Goal: Information Seeking & Learning: Learn about a topic

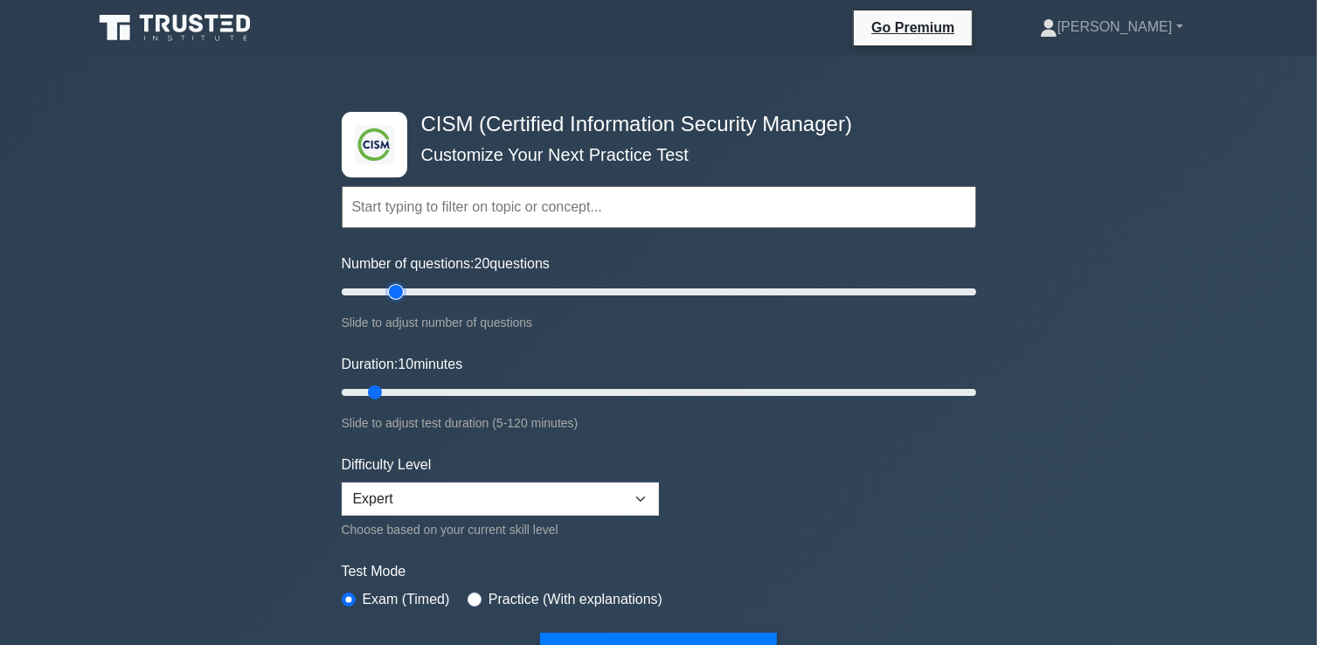
click at [390, 293] on input "Number of questions: 20 questions" at bounding box center [659, 291] width 634 height 21
type input "25"
click at [404, 287] on input "Number of questions: 25 questions" at bounding box center [659, 291] width 634 height 21
click at [468, 387] on input "Duration: 10 minutes" at bounding box center [659, 392] width 634 height 21
type input "40"
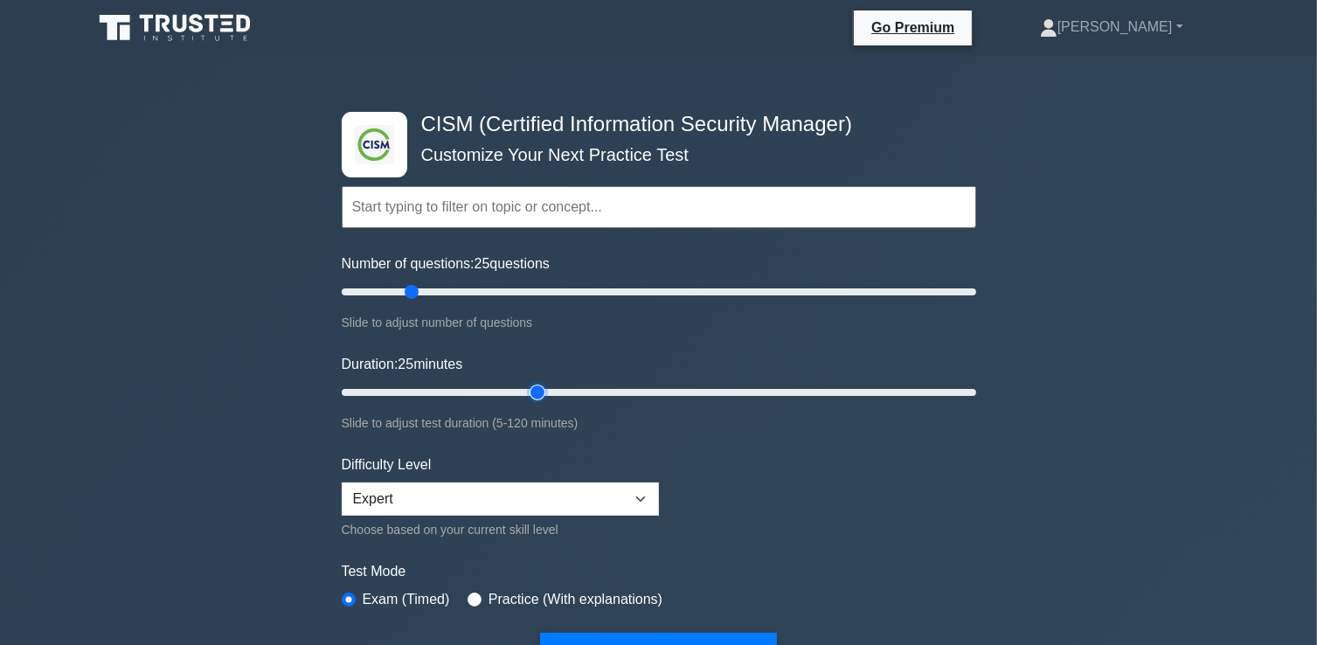
click at [539, 385] on input "Duration: 25 minutes" at bounding box center [659, 392] width 634 height 21
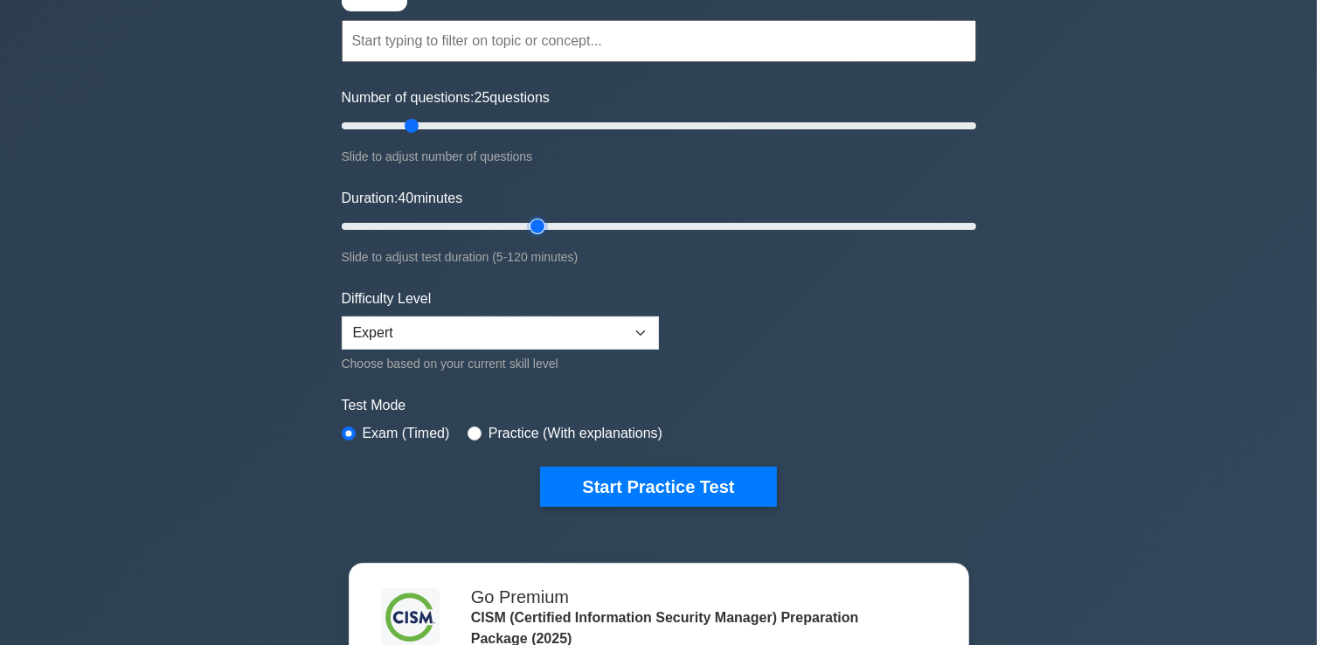
scroll to position [175, 0]
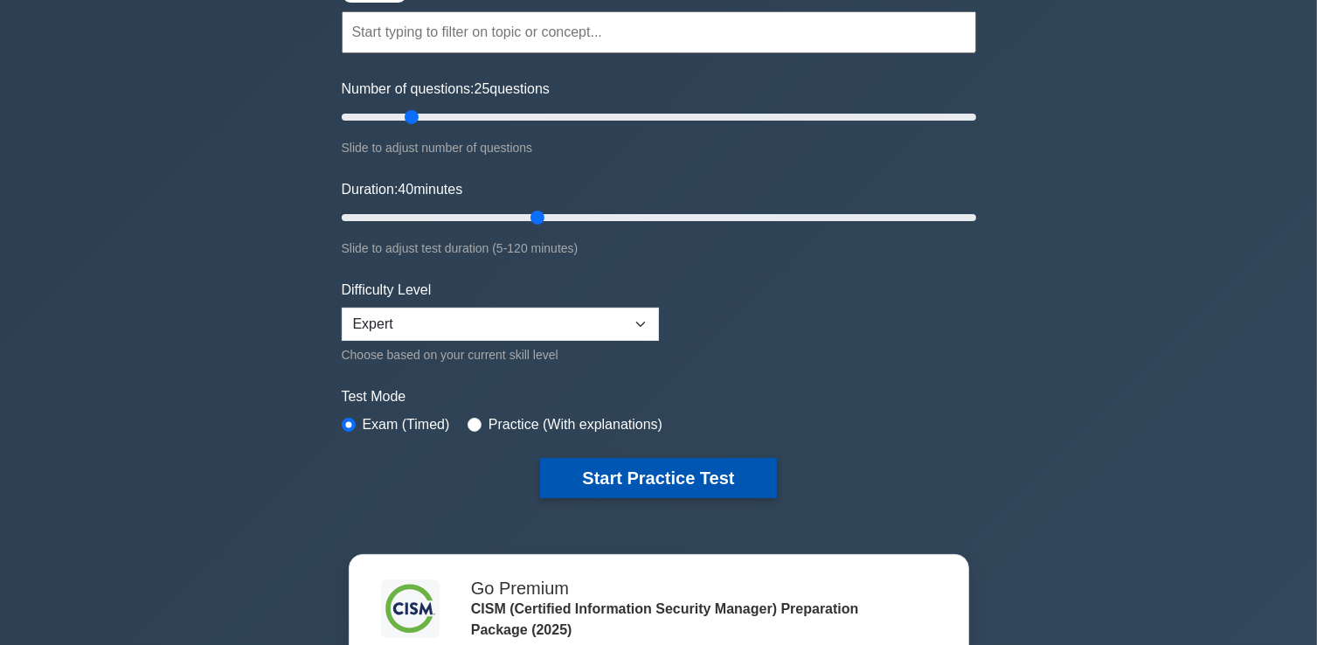
click at [685, 479] on button "Start Practice Test" at bounding box center [658, 478] width 236 height 40
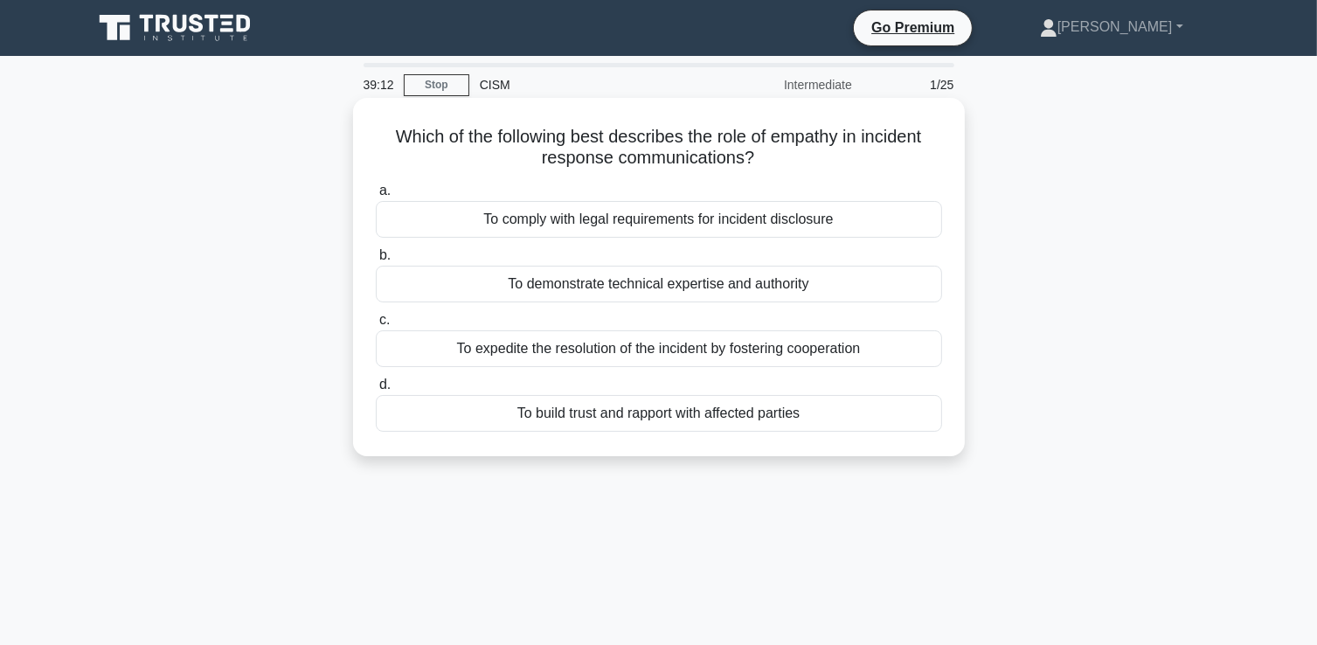
click at [647, 411] on div "To build trust and rapport with affected parties" at bounding box center [659, 413] width 566 height 37
click at [376, 391] on input "d. To build trust and rapport with affected parties" at bounding box center [376, 384] width 0 height 11
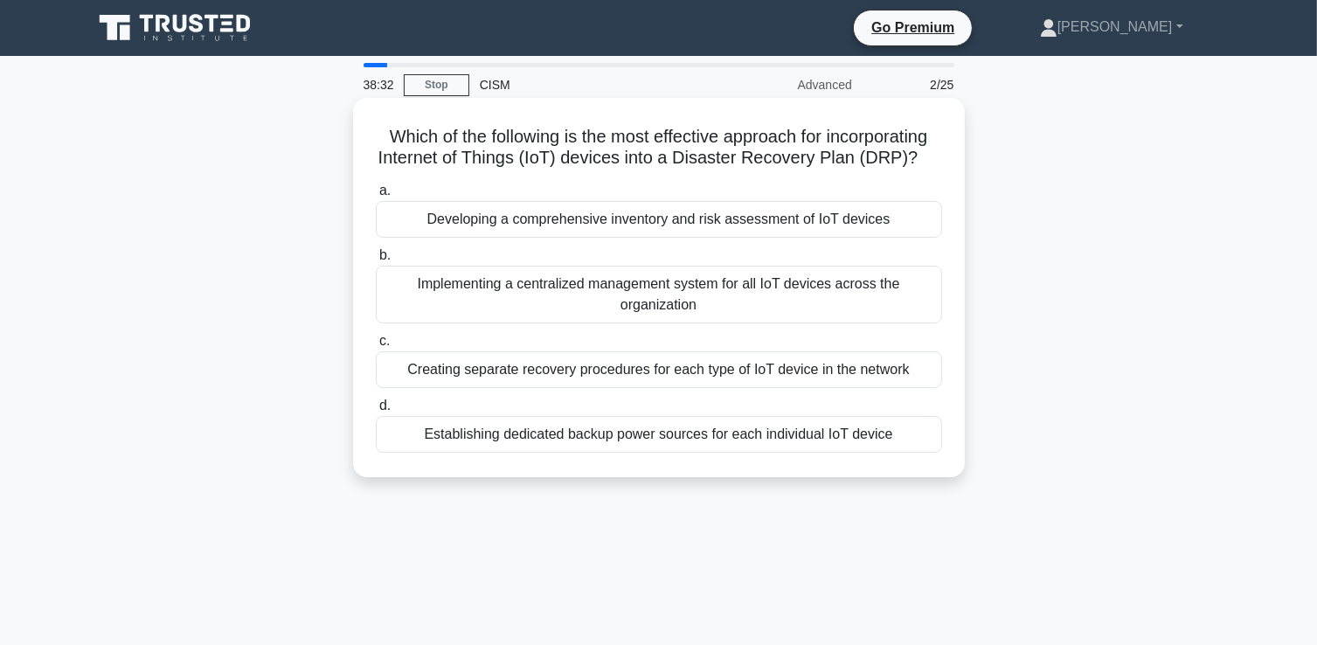
click at [583, 218] on div "Developing a comprehensive inventory and risk assessment of IoT devices" at bounding box center [659, 219] width 566 height 37
click at [376, 197] on input "a. Developing a comprehensive inventory and risk assessment of IoT devices" at bounding box center [376, 190] width 0 height 11
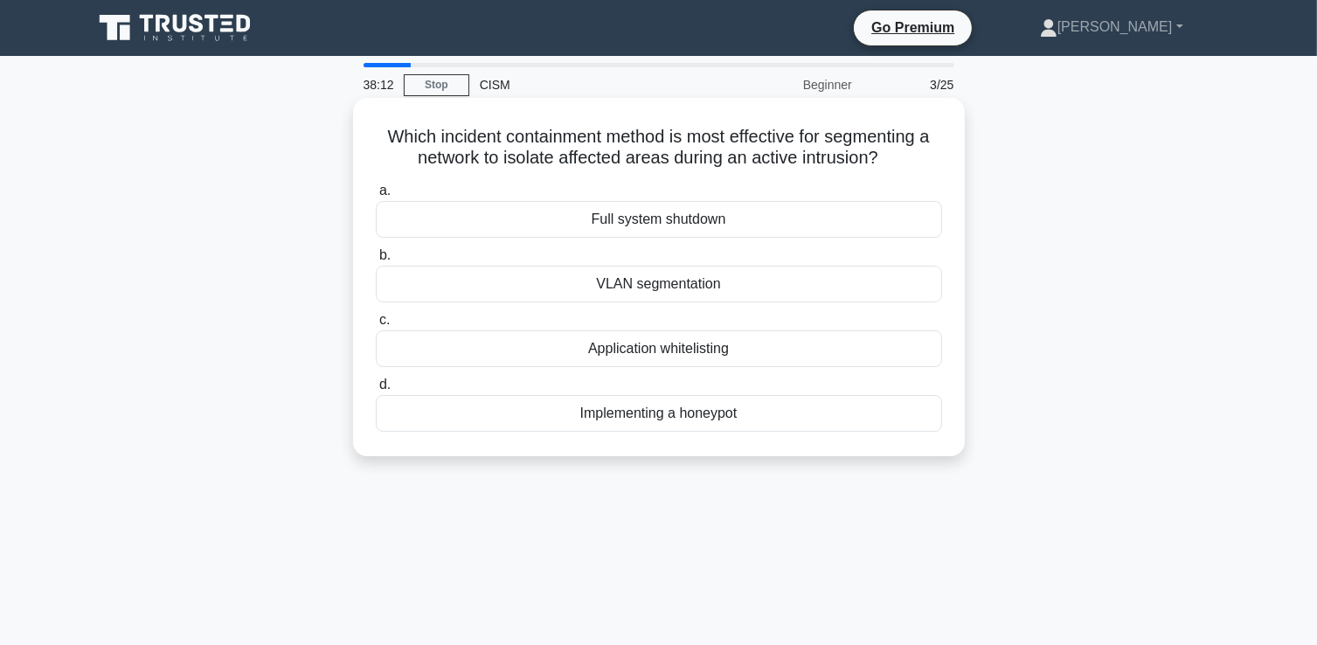
click at [670, 284] on div "VLAN segmentation" at bounding box center [659, 284] width 566 height 37
click at [376, 261] on input "b. VLAN segmentation" at bounding box center [376, 255] width 0 height 11
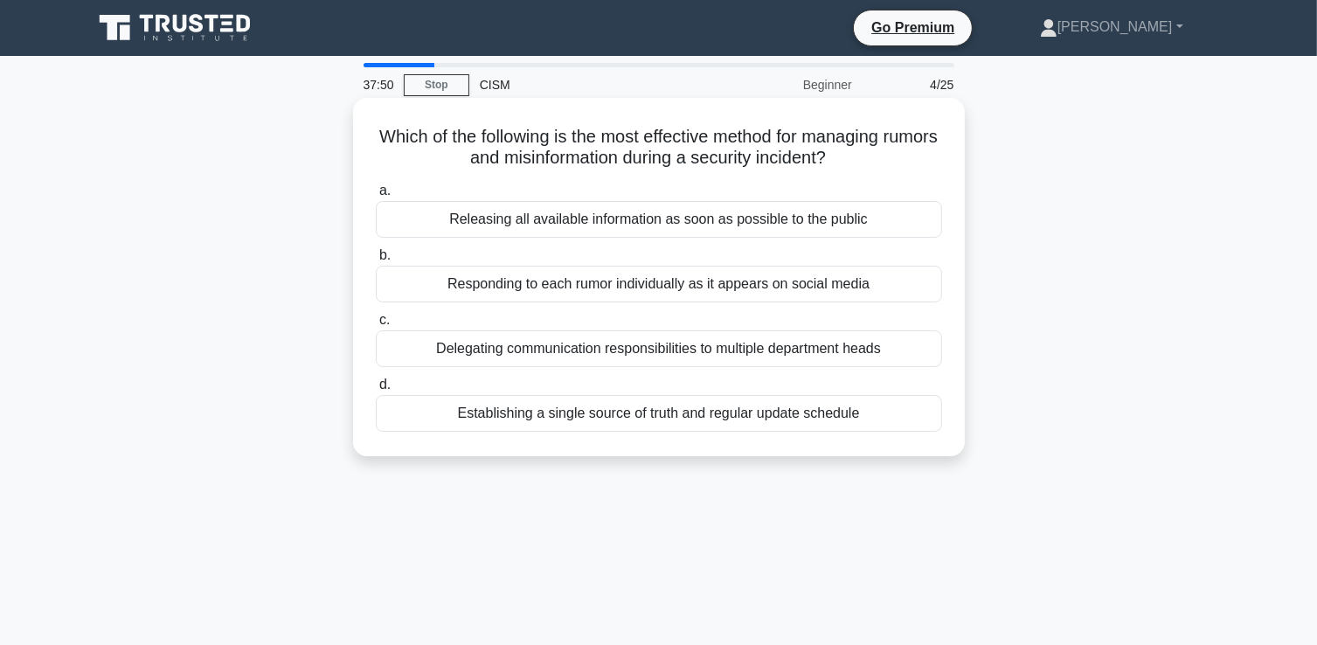
click at [554, 424] on div "Establishing a single source of truth and regular update schedule" at bounding box center [659, 413] width 566 height 37
click at [376, 391] on input "d. Establishing a single source of truth and regular update schedule" at bounding box center [376, 384] width 0 height 11
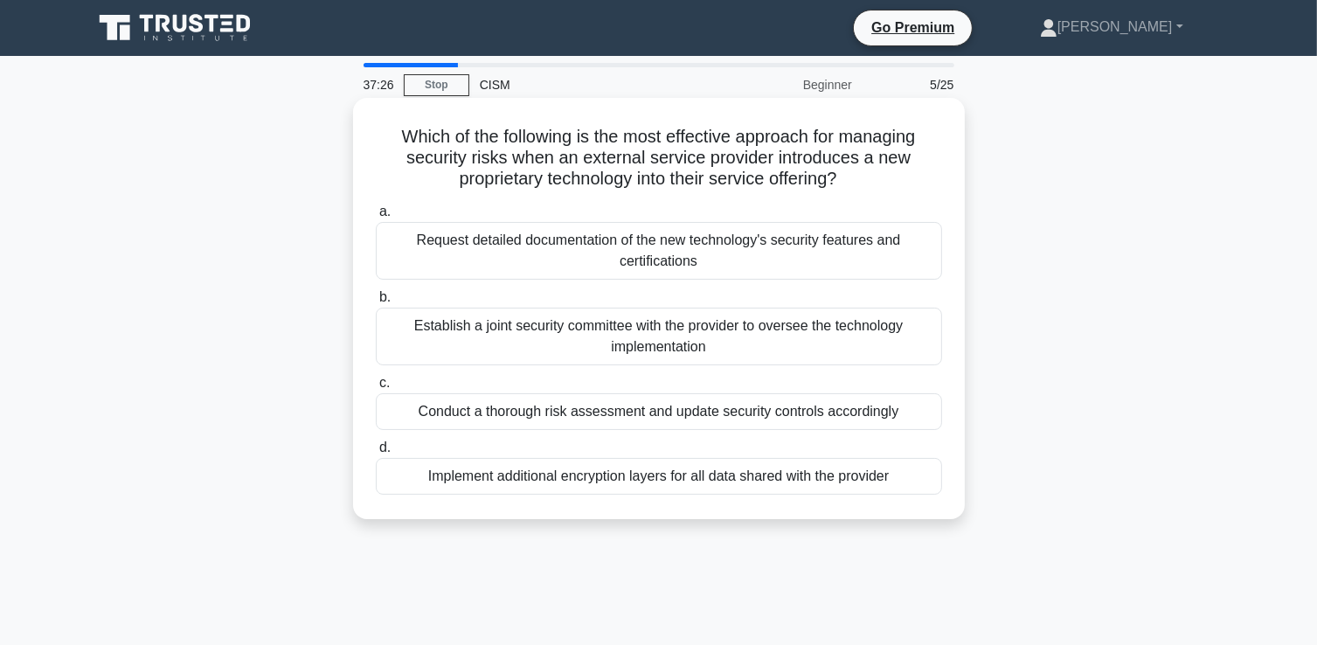
click at [468, 417] on div "Conduct a thorough risk assessment and update security controls accordingly" at bounding box center [659, 411] width 566 height 37
click at [376, 389] on input "c. Conduct a thorough risk assessment and update security controls accordingly" at bounding box center [376, 382] width 0 height 11
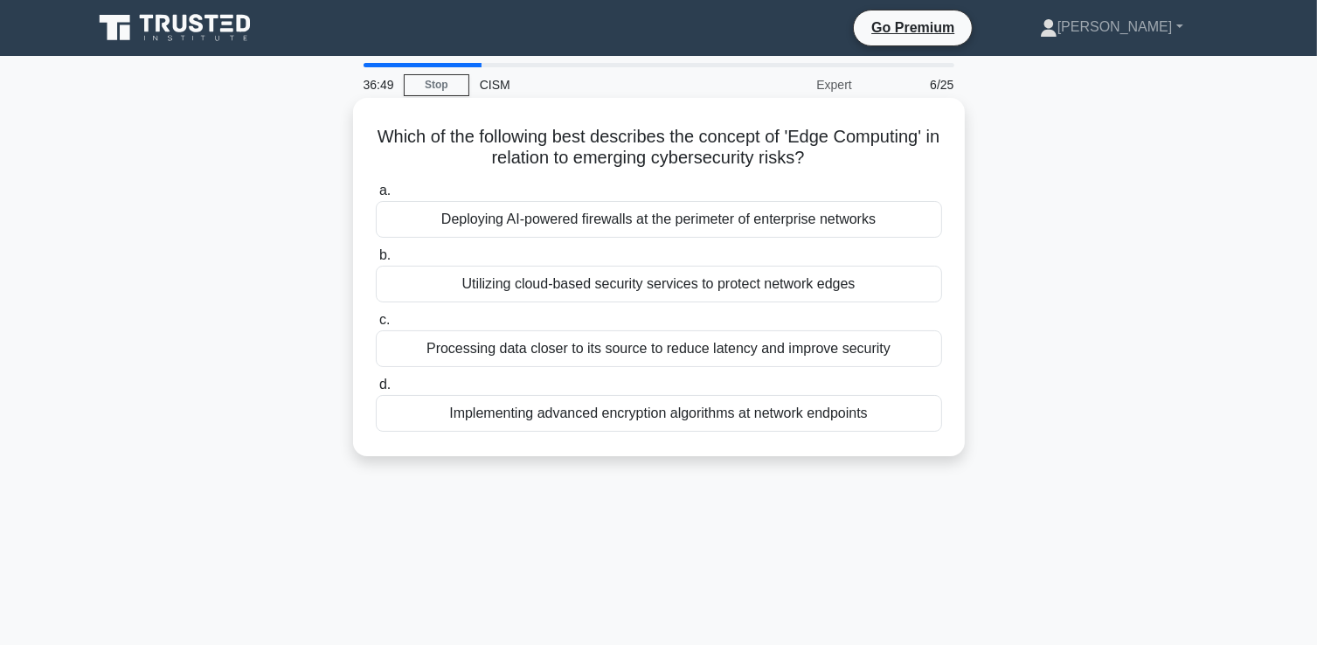
click at [466, 350] on div "Processing data closer to its source to reduce latency and improve security" at bounding box center [659, 348] width 566 height 37
click at [376, 326] on input "c. Processing data closer to its source to reduce latency and improve security" at bounding box center [376, 320] width 0 height 11
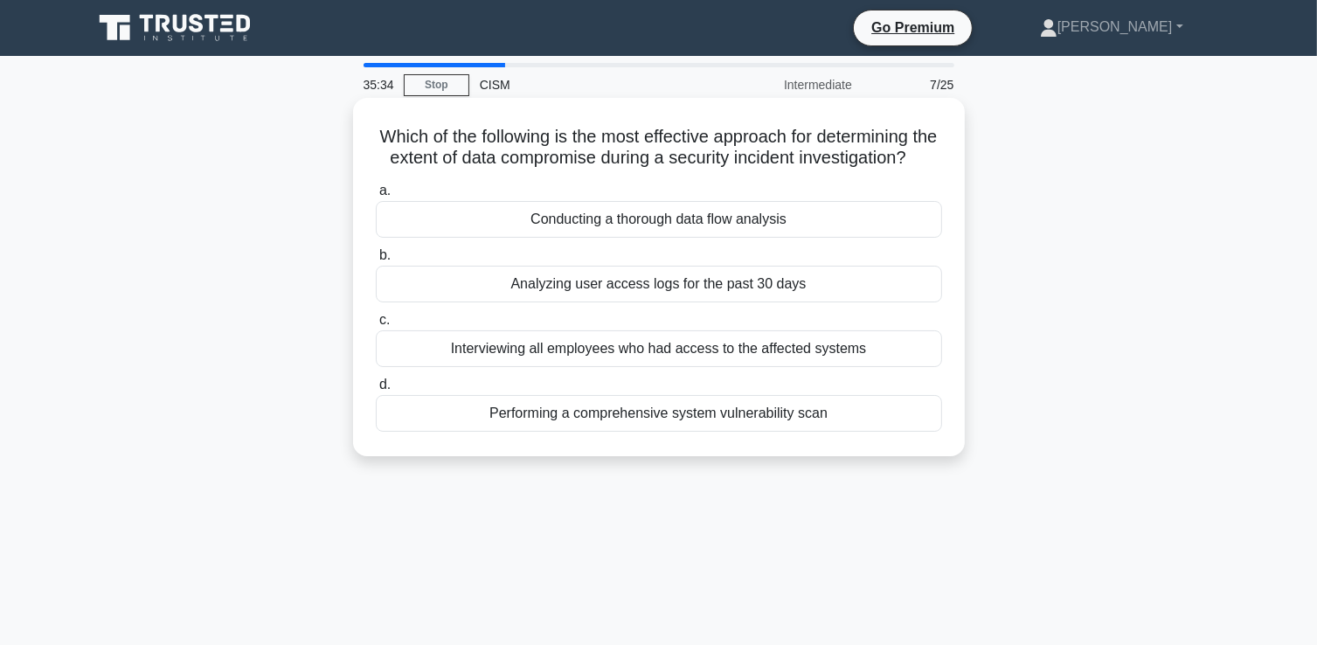
click at [523, 367] on div "Interviewing all employees who had access to the affected systems" at bounding box center [659, 348] width 566 height 37
click at [376, 326] on input "c. Interviewing all employees who had access to the affected systems" at bounding box center [376, 320] width 0 height 11
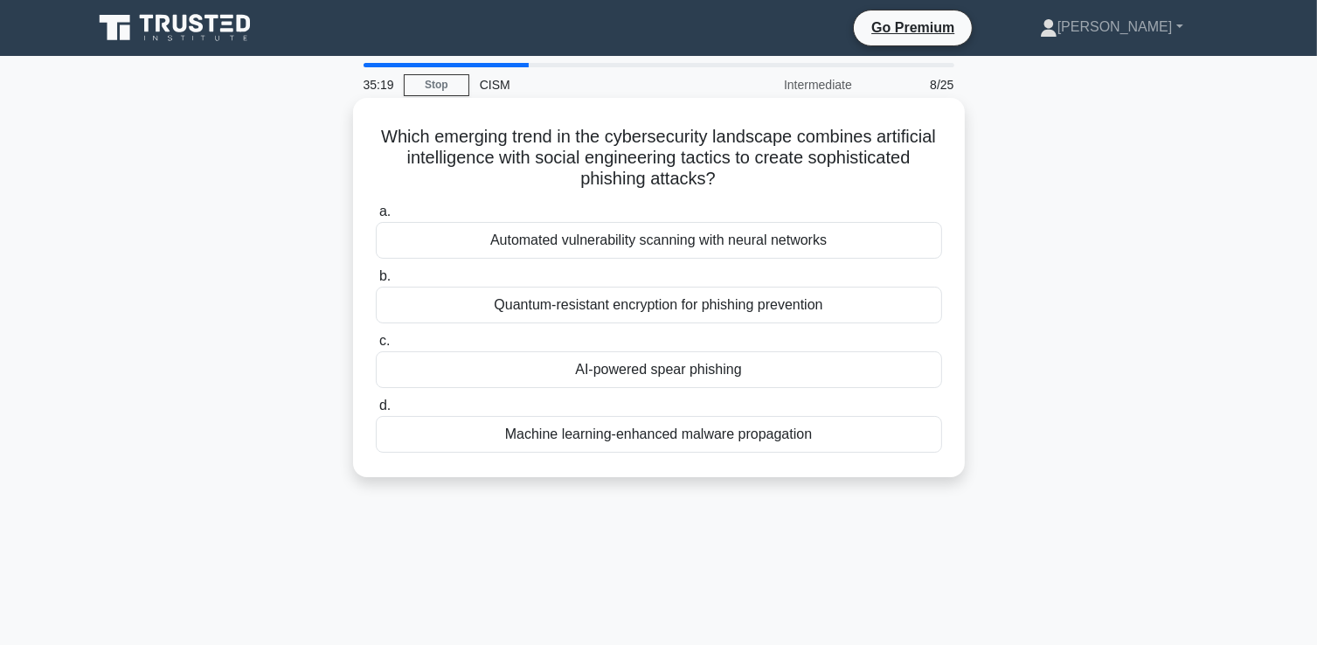
click at [668, 368] on div "AI-powered spear phishing" at bounding box center [659, 369] width 566 height 37
click at [376, 347] on input "c. AI-powered spear phishing" at bounding box center [376, 341] width 0 height 11
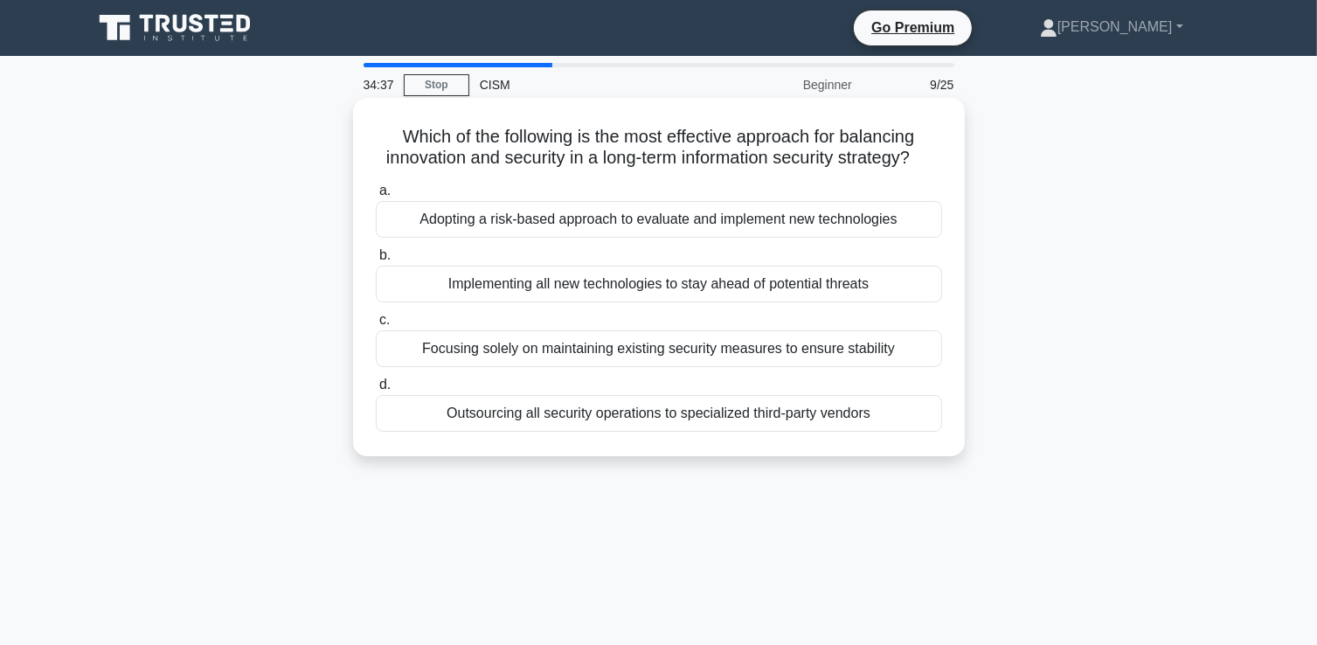
click at [654, 238] on div "Adopting a risk-based approach to evaluate and implement new technologies" at bounding box center [659, 219] width 566 height 37
click at [376, 197] on input "a. Adopting a risk-based approach to evaluate and implement new technologies" at bounding box center [376, 190] width 0 height 11
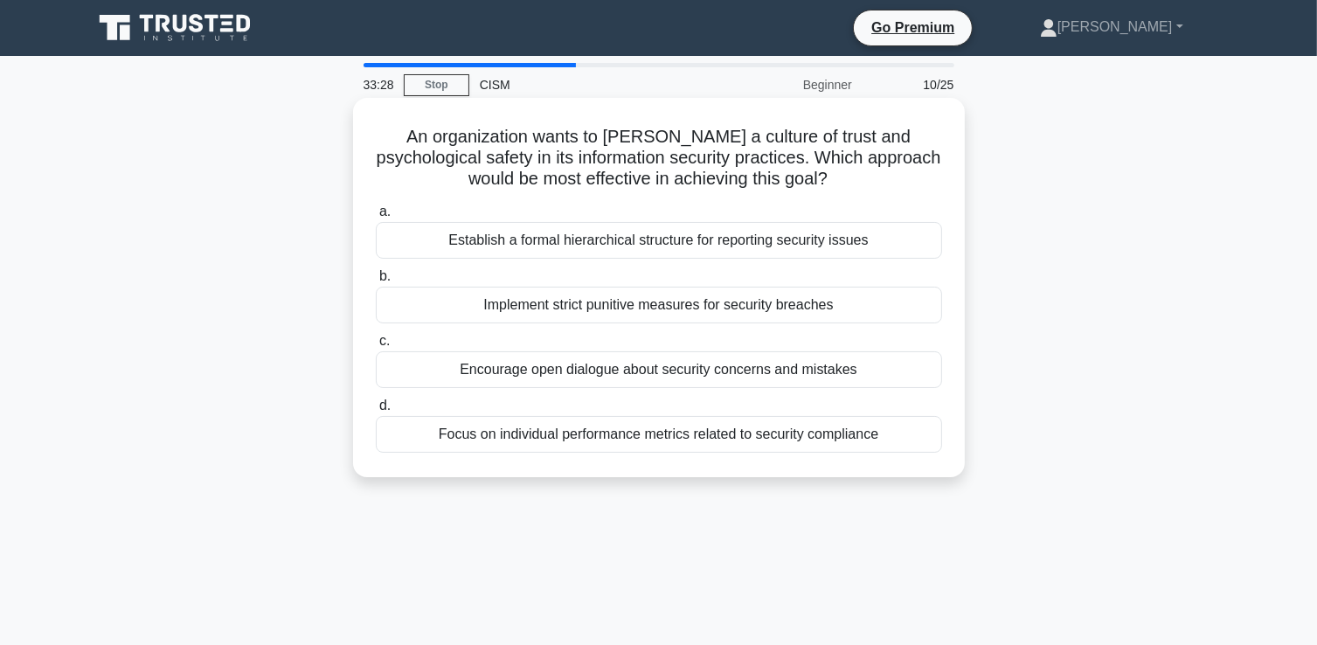
click at [643, 371] on div "Encourage open dialogue about security concerns and mistakes" at bounding box center [659, 369] width 566 height 37
click at [376, 347] on input "c. Encourage open dialogue about security concerns and mistakes" at bounding box center [376, 341] width 0 height 11
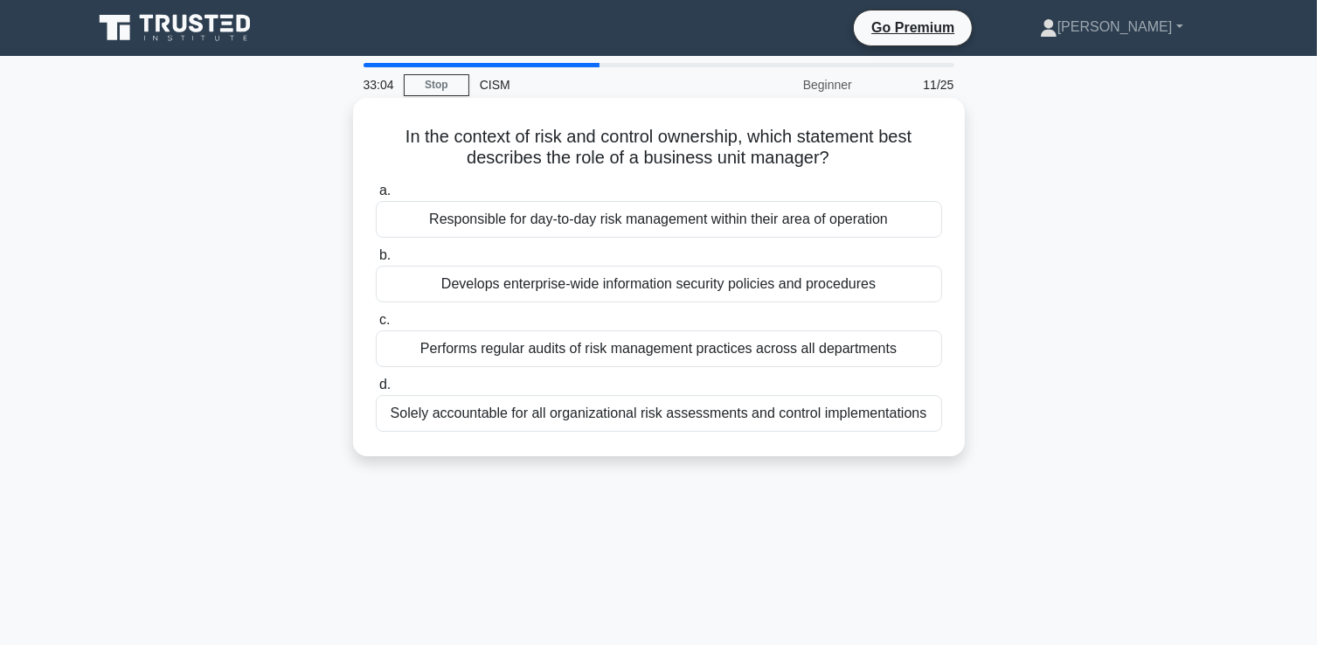
click at [648, 221] on div "Responsible for day-to-day risk management within their area of operation" at bounding box center [659, 219] width 566 height 37
click at [376, 197] on input "a. Responsible for day-to-day risk management within their area of operation" at bounding box center [376, 190] width 0 height 11
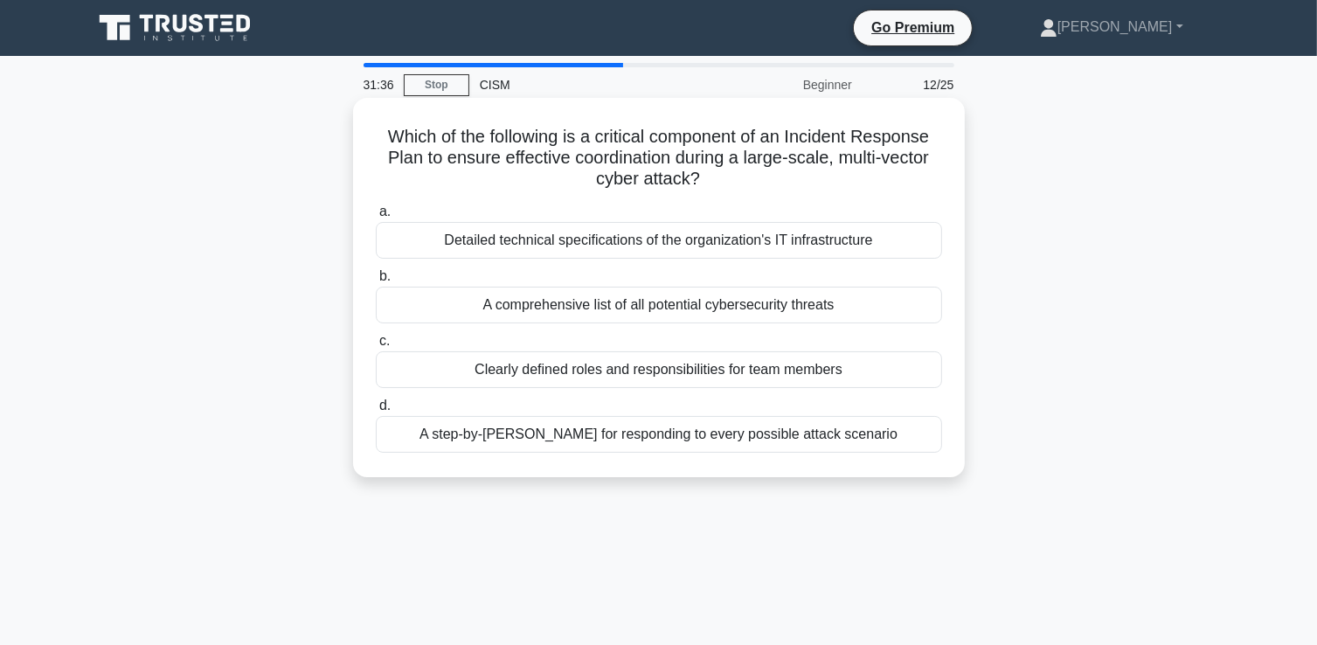
click at [587, 371] on div "Clearly defined roles and responsibilities for team members" at bounding box center [659, 369] width 566 height 37
click at [376, 347] on input "c. Clearly defined roles and responsibilities for team members" at bounding box center [376, 341] width 0 height 11
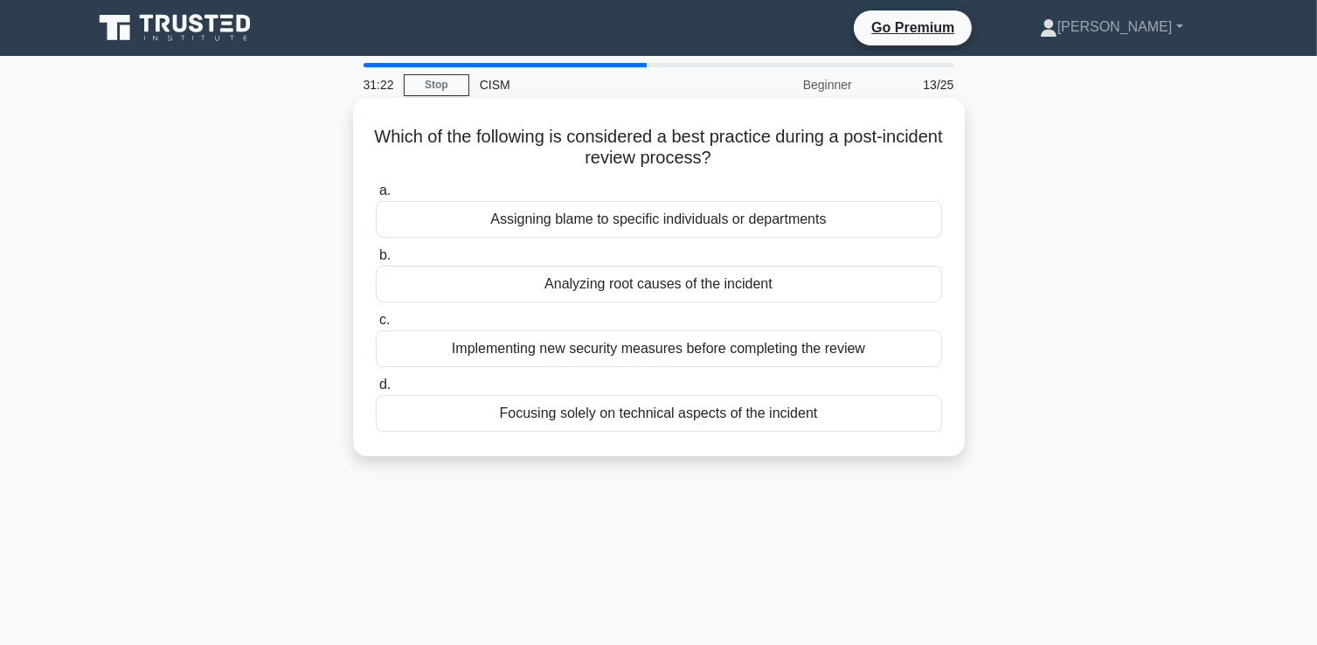
click at [682, 284] on div "Analyzing root causes of the incident" at bounding box center [659, 284] width 566 height 37
click at [376, 261] on input "b. Analyzing root causes of the incident" at bounding box center [376, 255] width 0 height 11
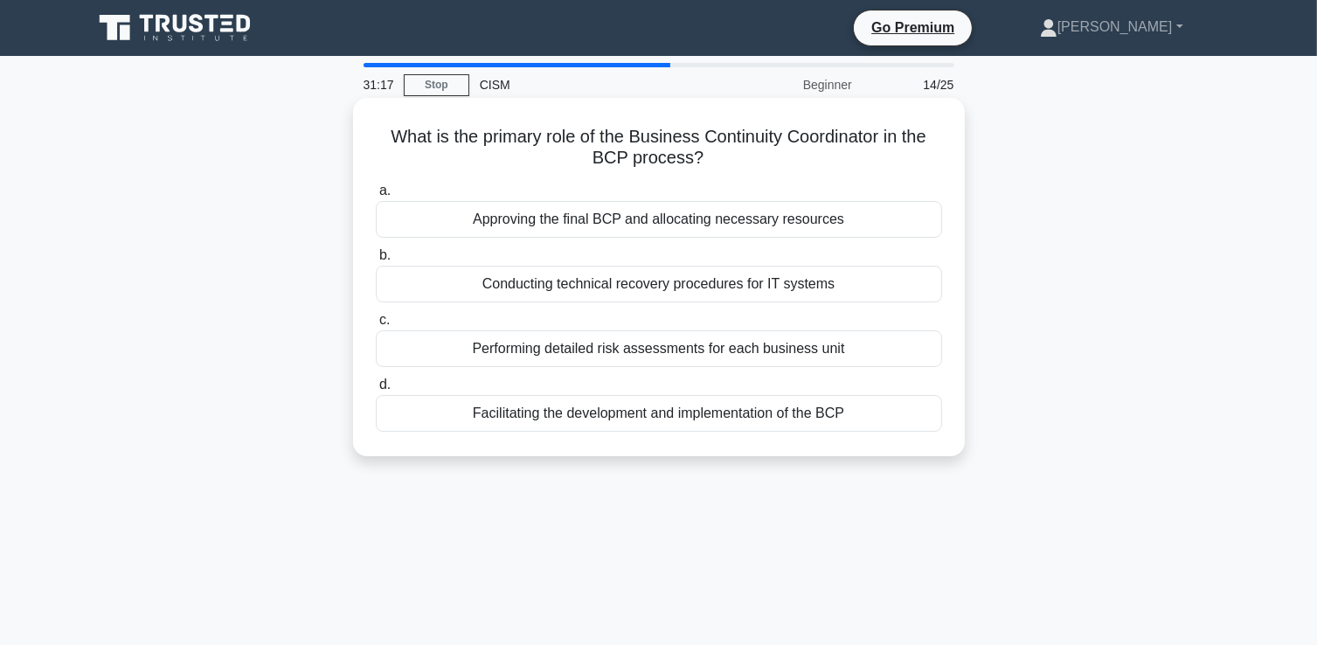
click at [705, 291] on div "Conducting technical recovery procedures for IT systems" at bounding box center [659, 284] width 566 height 37
click at [376, 261] on input "b. Conducting technical recovery procedures for IT systems" at bounding box center [376, 255] width 0 height 11
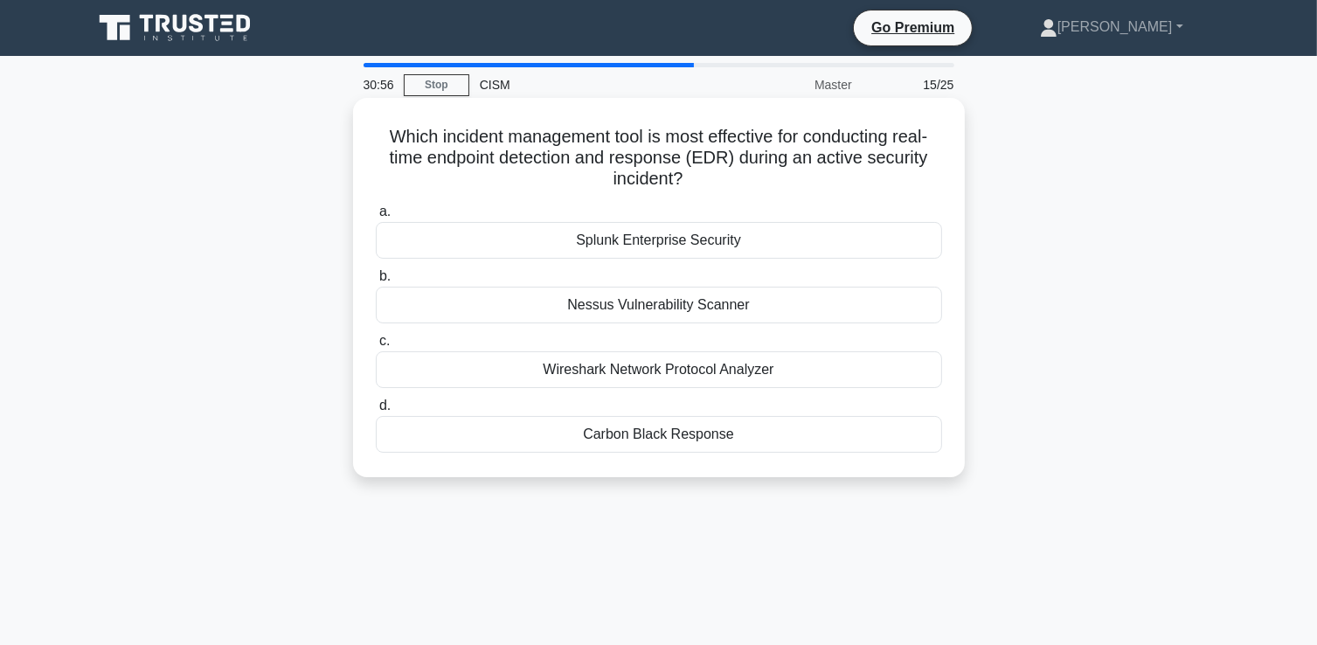
click at [613, 370] on div "Wireshark Network Protocol Analyzer" at bounding box center [659, 369] width 566 height 37
click at [376, 347] on input "c. Wireshark Network Protocol Analyzer" at bounding box center [376, 341] width 0 height 11
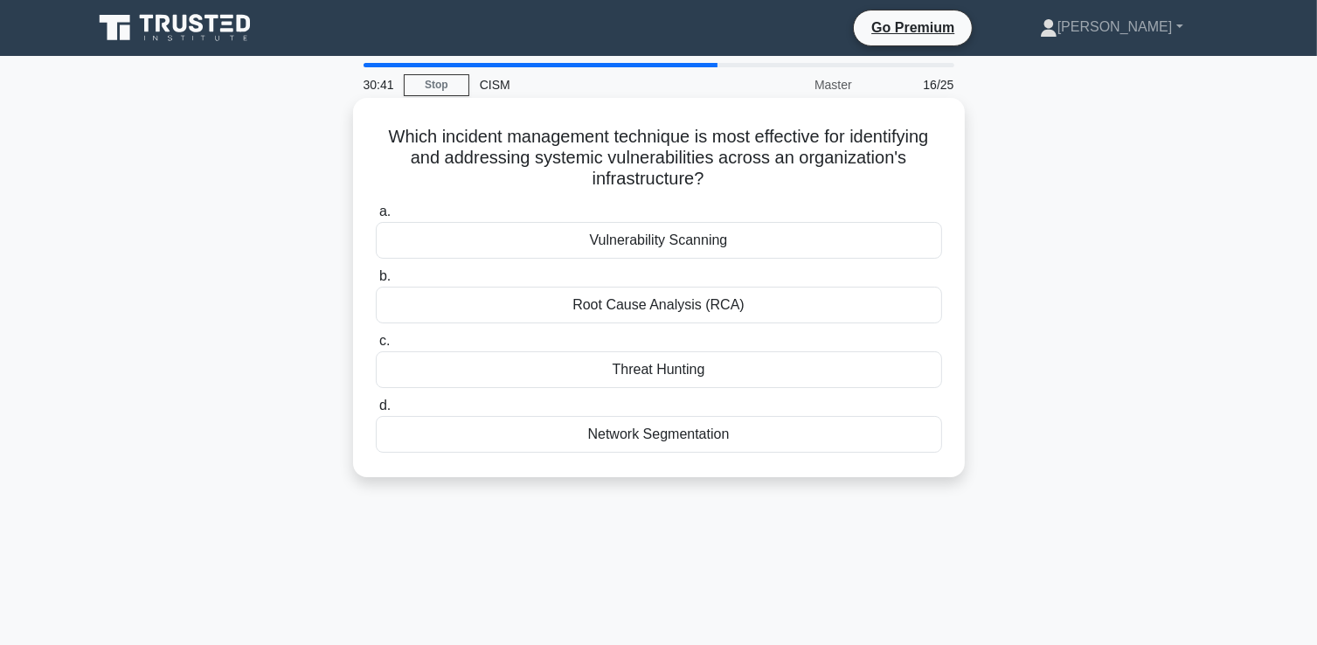
click at [727, 243] on div "Vulnerability Scanning" at bounding box center [659, 240] width 566 height 37
click at [376, 218] on input "a. Vulnerability Scanning" at bounding box center [376, 211] width 0 height 11
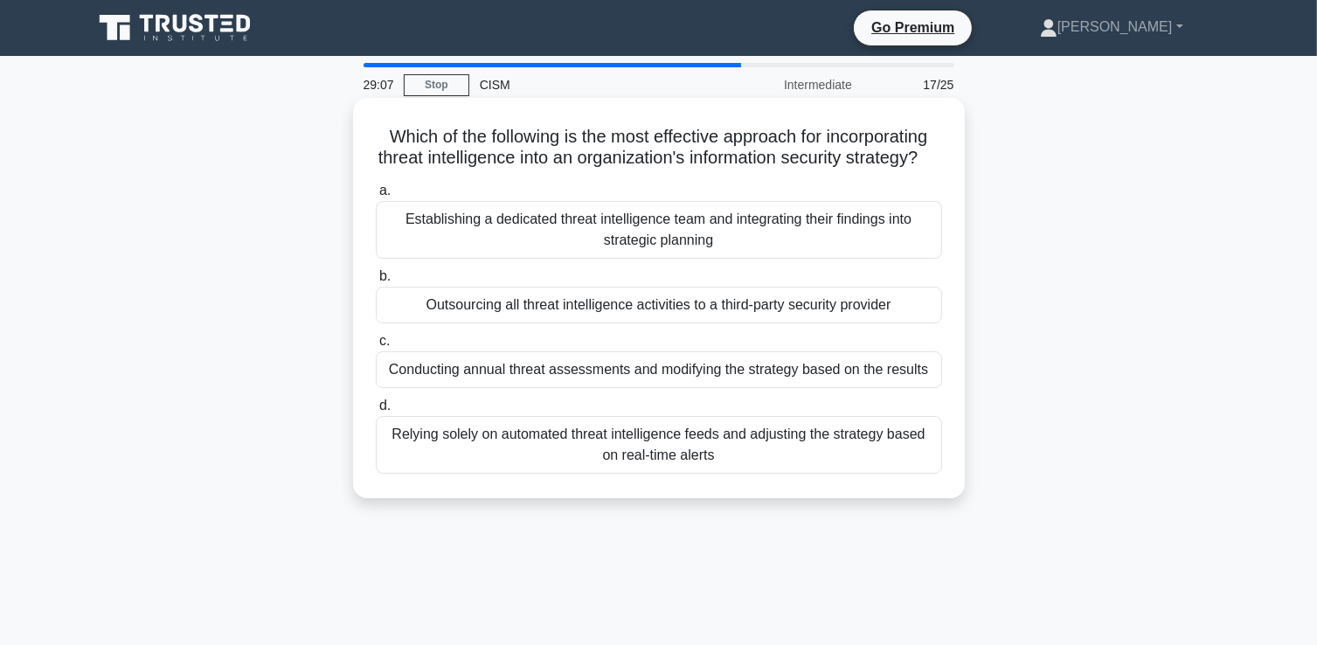
click at [645, 459] on div "Relying solely on automated threat intelligence feeds and adjusting the strateg…" at bounding box center [659, 445] width 566 height 58
click at [376, 412] on input "d. Relying solely on automated threat intelligence feeds and adjusting the stra…" at bounding box center [376, 405] width 0 height 11
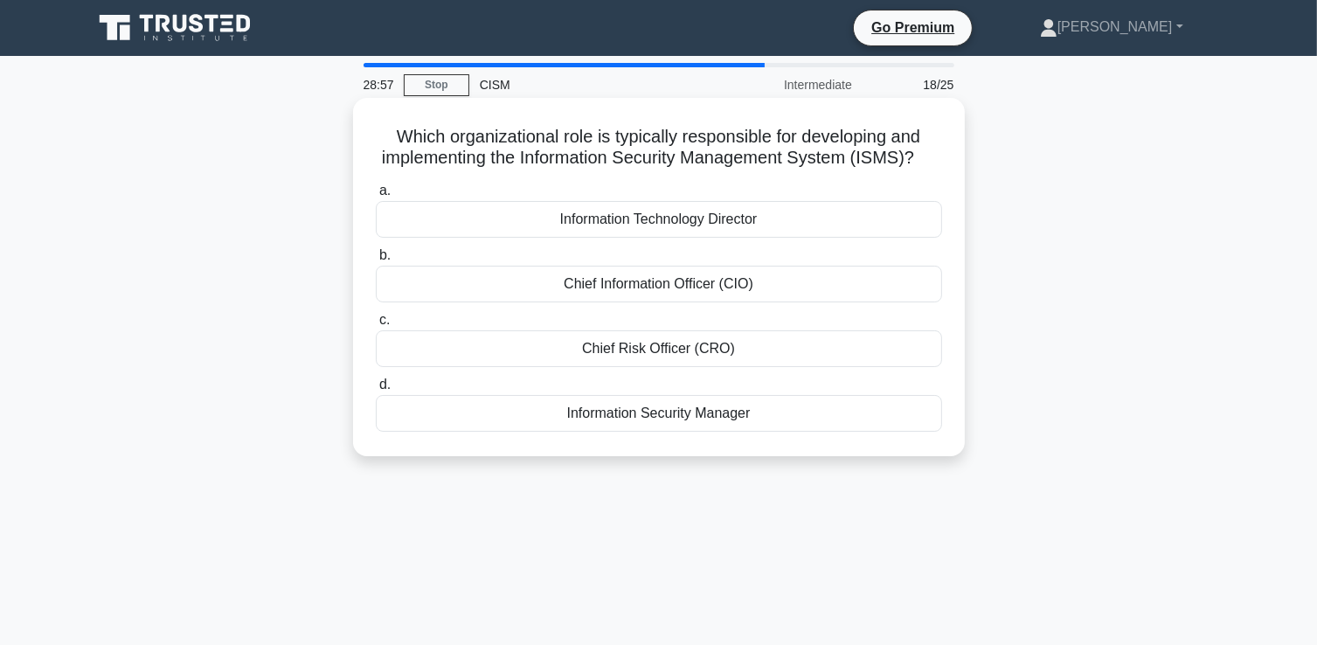
click at [615, 432] on div "Information Security Manager" at bounding box center [659, 413] width 566 height 37
click at [376, 391] on input "d. Information Security Manager" at bounding box center [376, 384] width 0 height 11
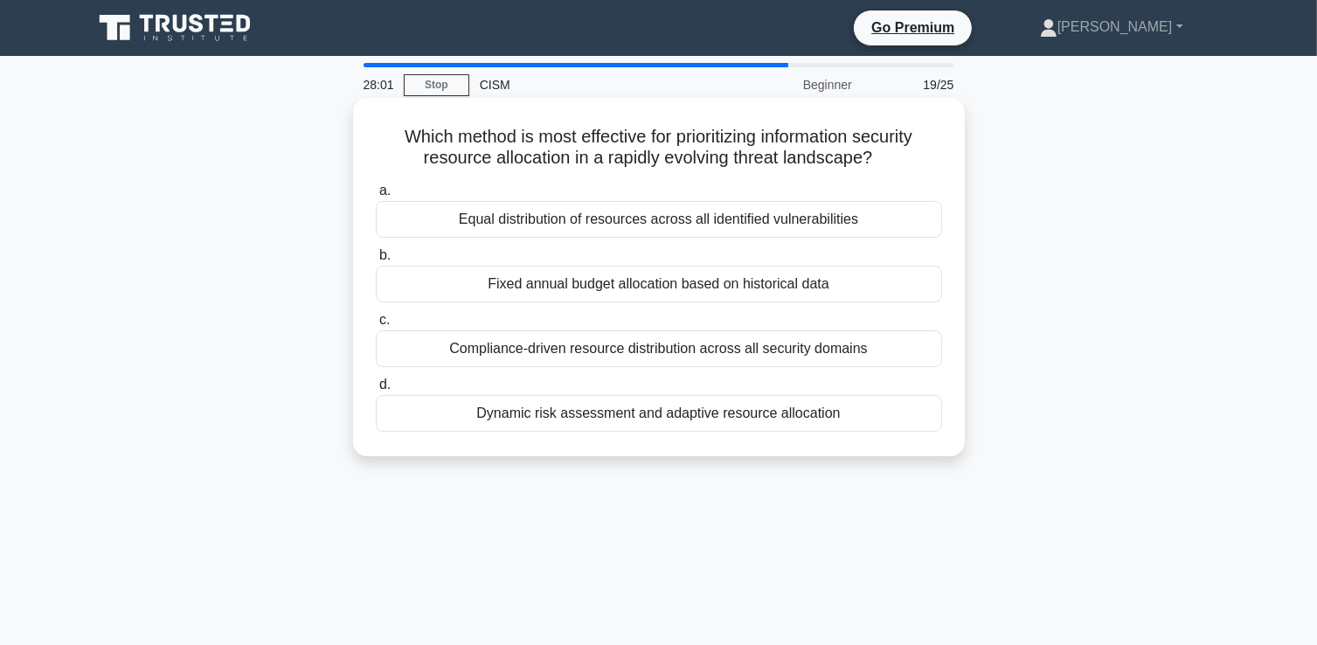
click at [568, 414] on div "Dynamic risk assessment and adaptive resource allocation" at bounding box center [659, 413] width 566 height 37
click at [376, 391] on input "d. Dynamic risk assessment and adaptive resource allocation" at bounding box center [376, 384] width 0 height 11
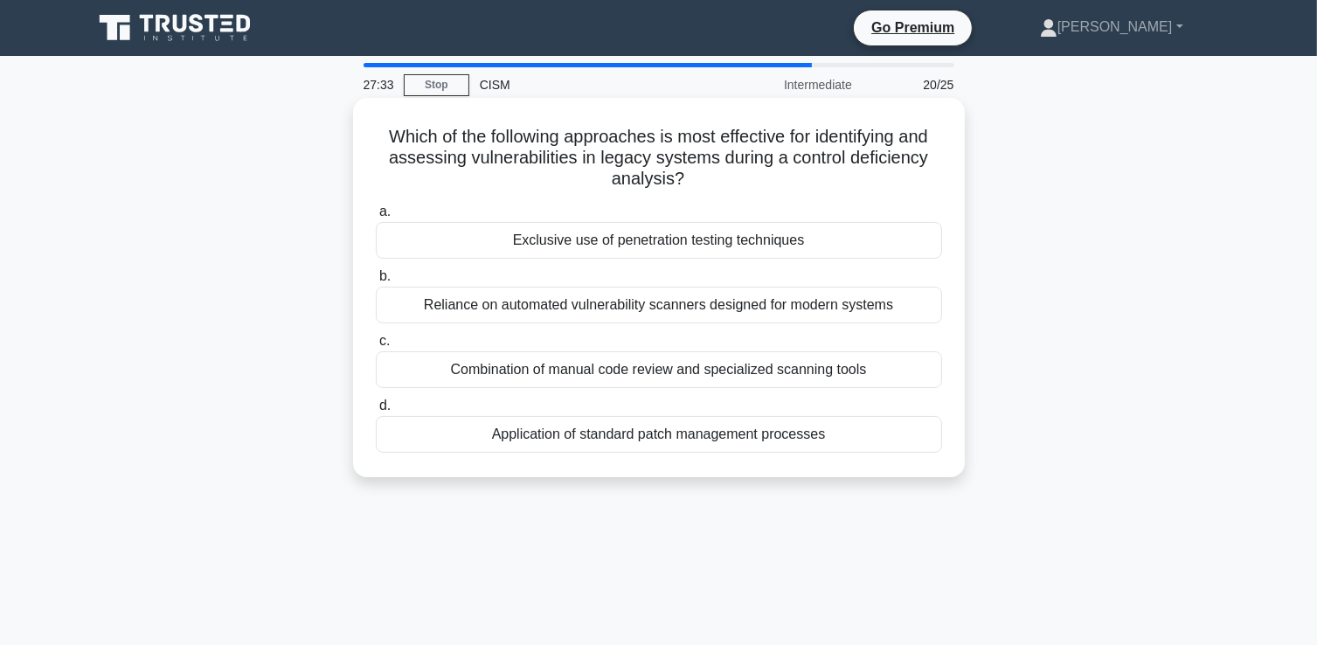
click at [614, 368] on div "Combination of manual code review and specialized scanning tools" at bounding box center [659, 369] width 566 height 37
click at [376, 347] on input "c. Combination of manual code review and specialized scanning tools" at bounding box center [376, 341] width 0 height 11
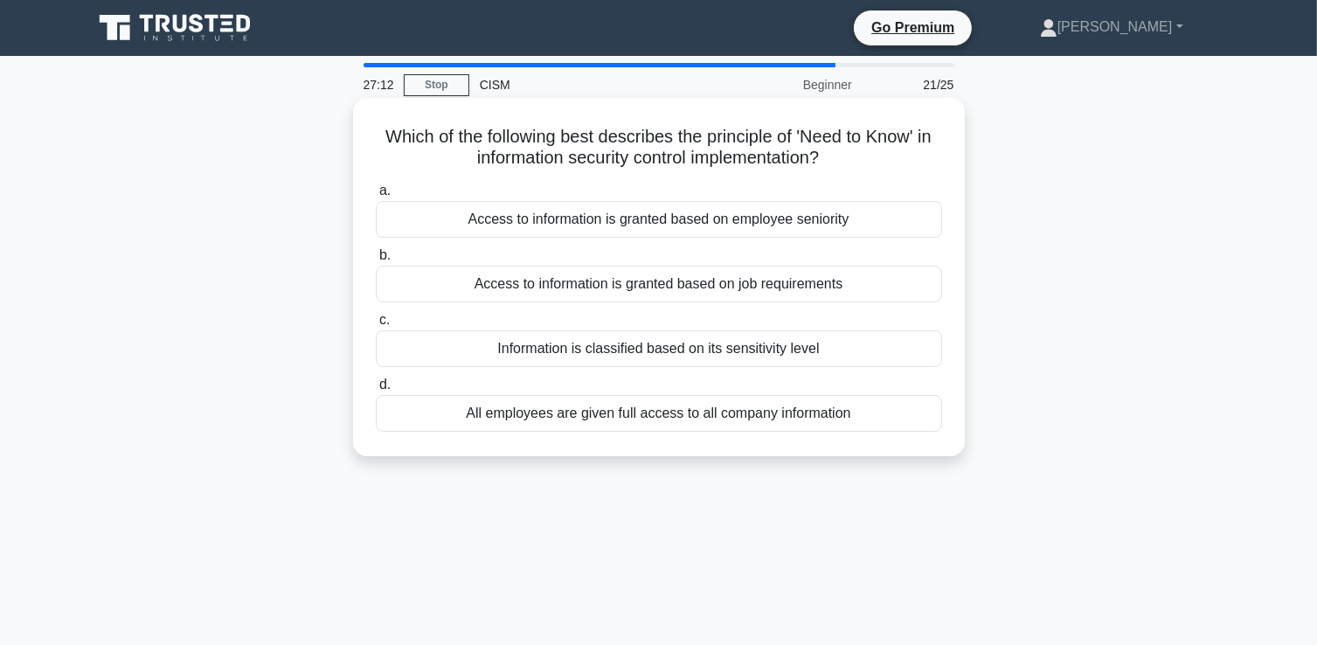
click at [556, 284] on div "Access to information is granted based on job requirements" at bounding box center [659, 284] width 566 height 37
click at [376, 261] on input "b. Access to information is granted based on job requirements" at bounding box center [376, 255] width 0 height 11
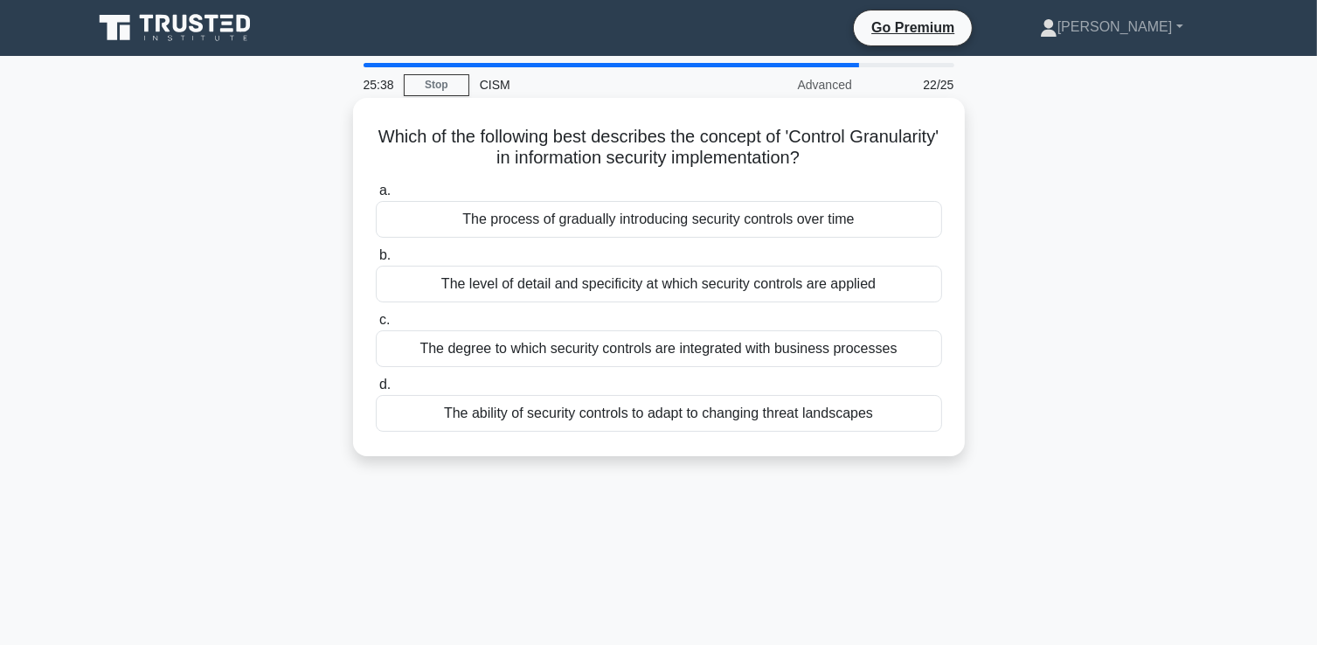
click at [787, 347] on div "The degree to which security controls are integrated with business processes" at bounding box center [659, 348] width 566 height 37
click at [376, 326] on input "c. The degree to which security controls are integrated with business processes" at bounding box center [376, 320] width 0 height 11
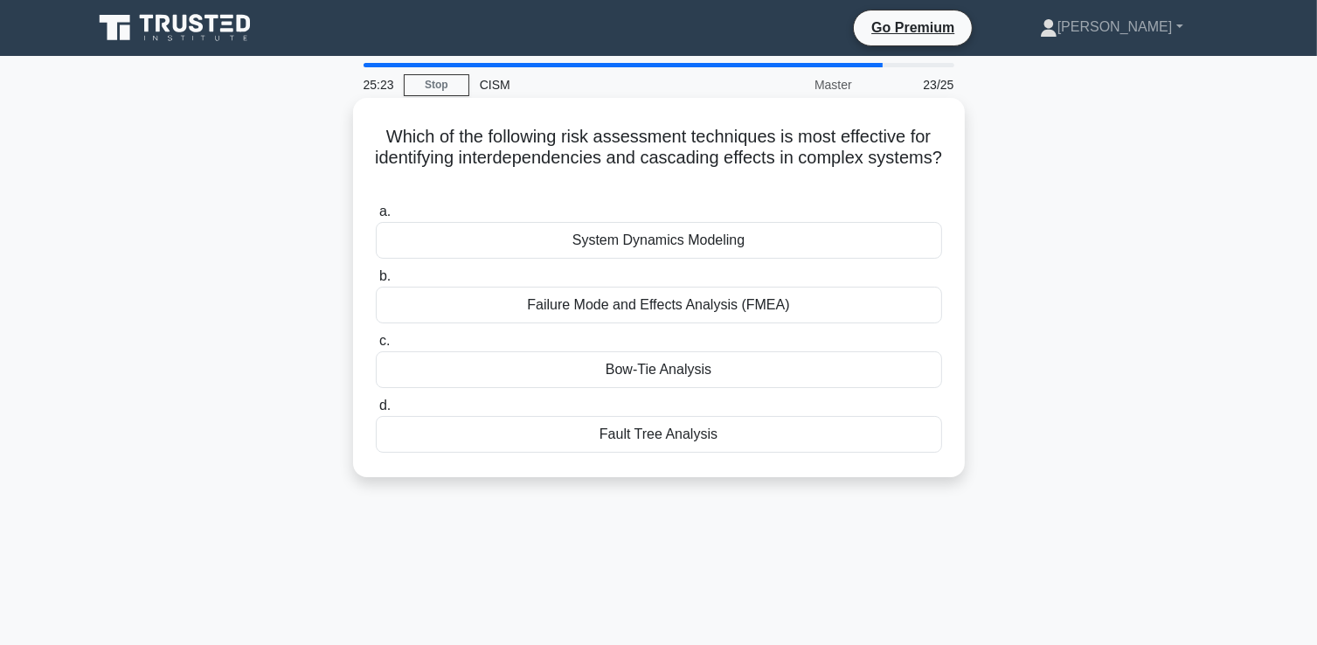
click at [681, 433] on div "Fault Tree Analysis" at bounding box center [659, 434] width 566 height 37
click at [376, 412] on input "d. Fault Tree Analysis" at bounding box center [376, 405] width 0 height 11
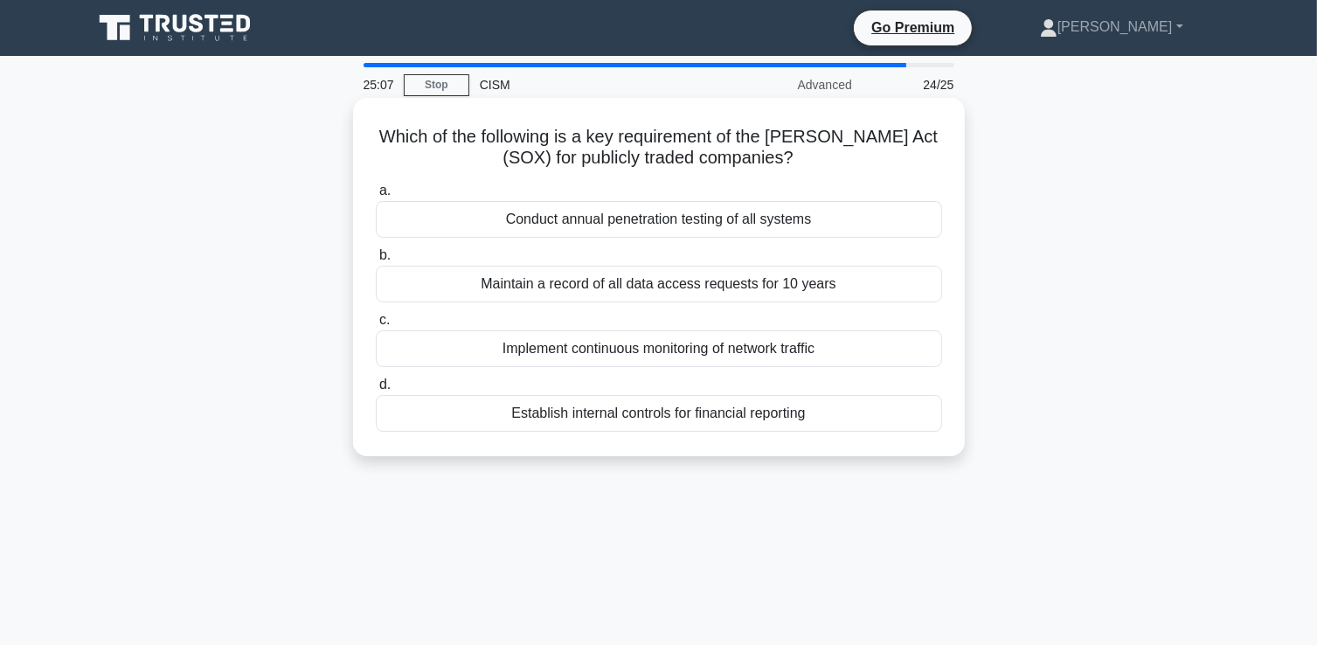
click at [692, 286] on div "Maintain a record of all data access requests for 10 years" at bounding box center [659, 284] width 566 height 37
click at [376, 261] on input "b. Maintain a record of all data access requests for 10 years" at bounding box center [376, 255] width 0 height 11
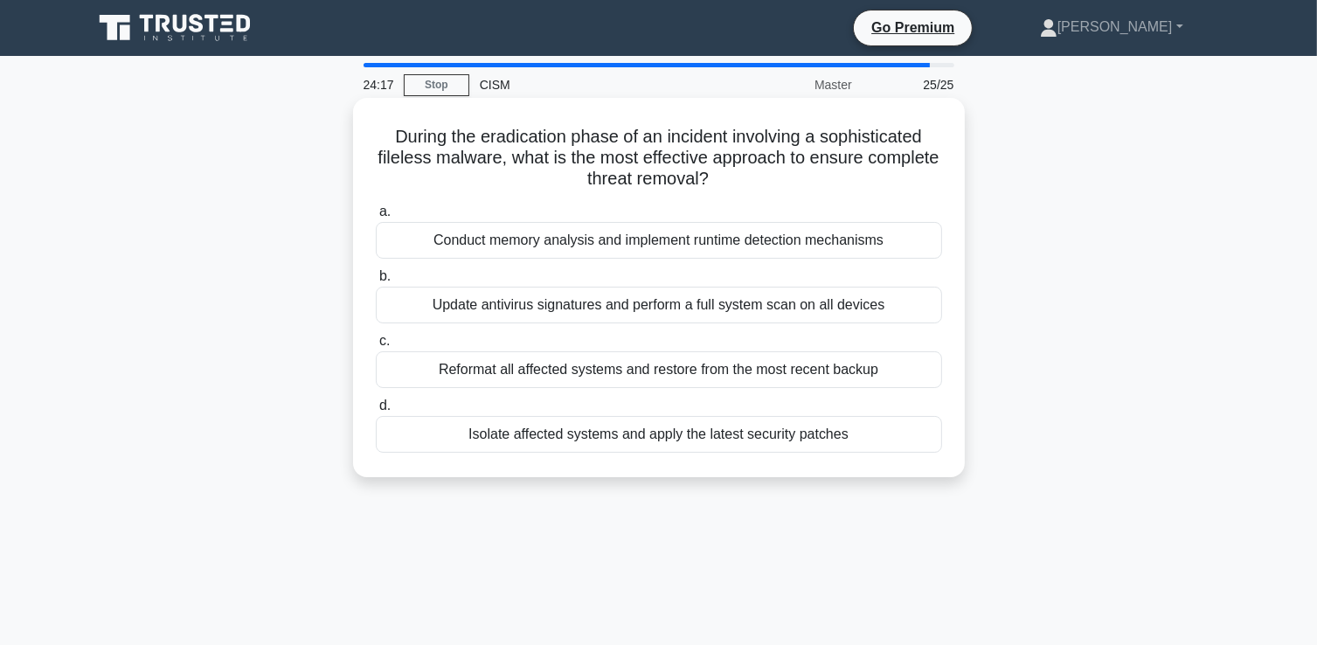
click at [681, 375] on div "Reformat all affected systems and restore from the most recent backup" at bounding box center [659, 369] width 566 height 37
click at [376, 347] on input "c. Reformat all affected systems and restore from the most recent backup" at bounding box center [376, 341] width 0 height 11
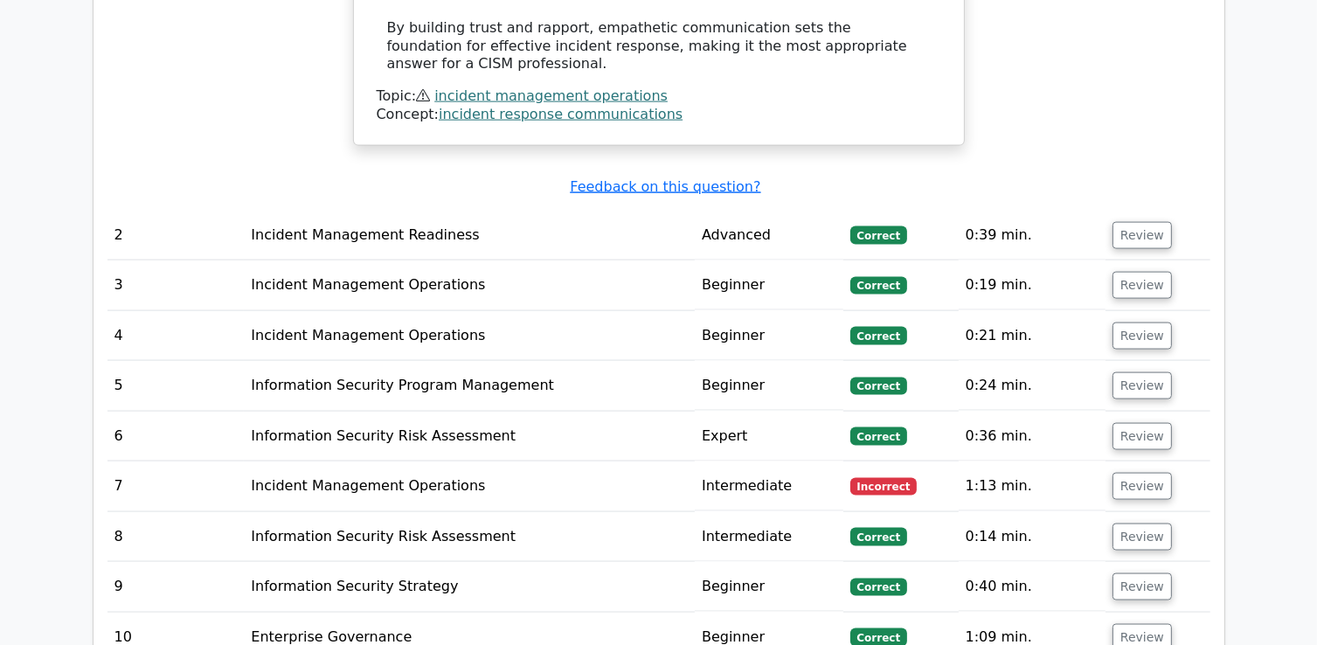
scroll to position [2447, 0]
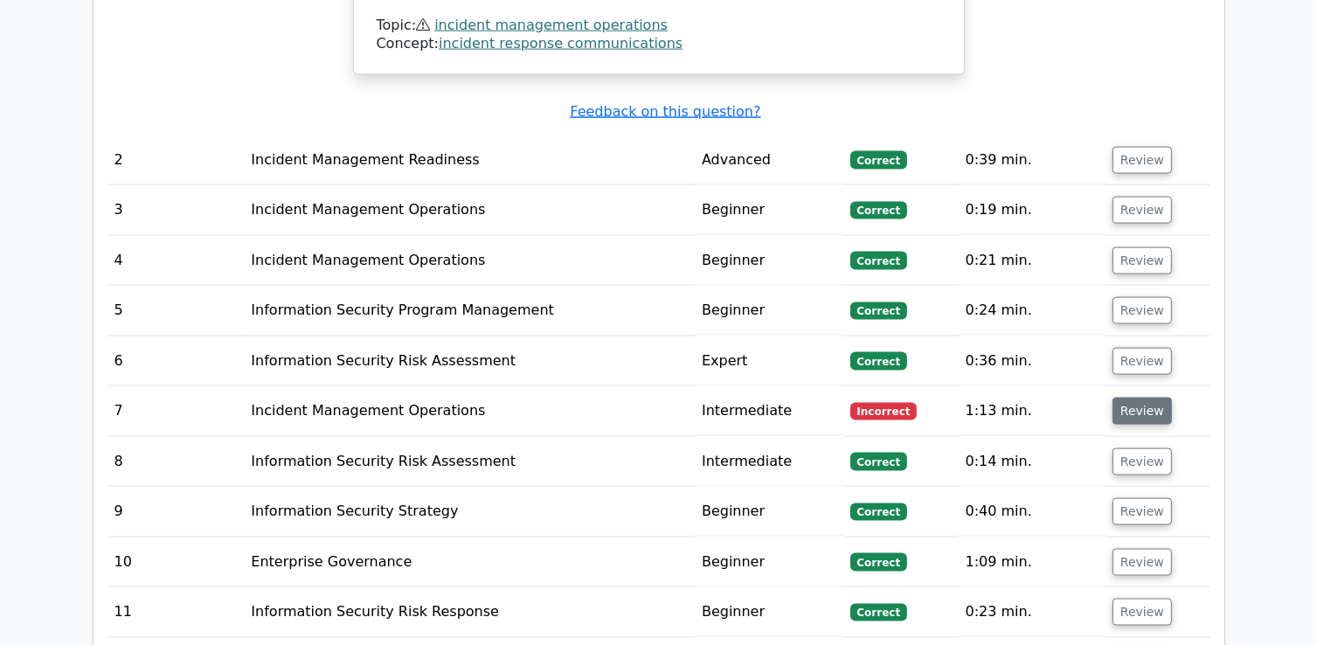
click at [1136, 398] on button "Review" at bounding box center [1141, 411] width 59 height 27
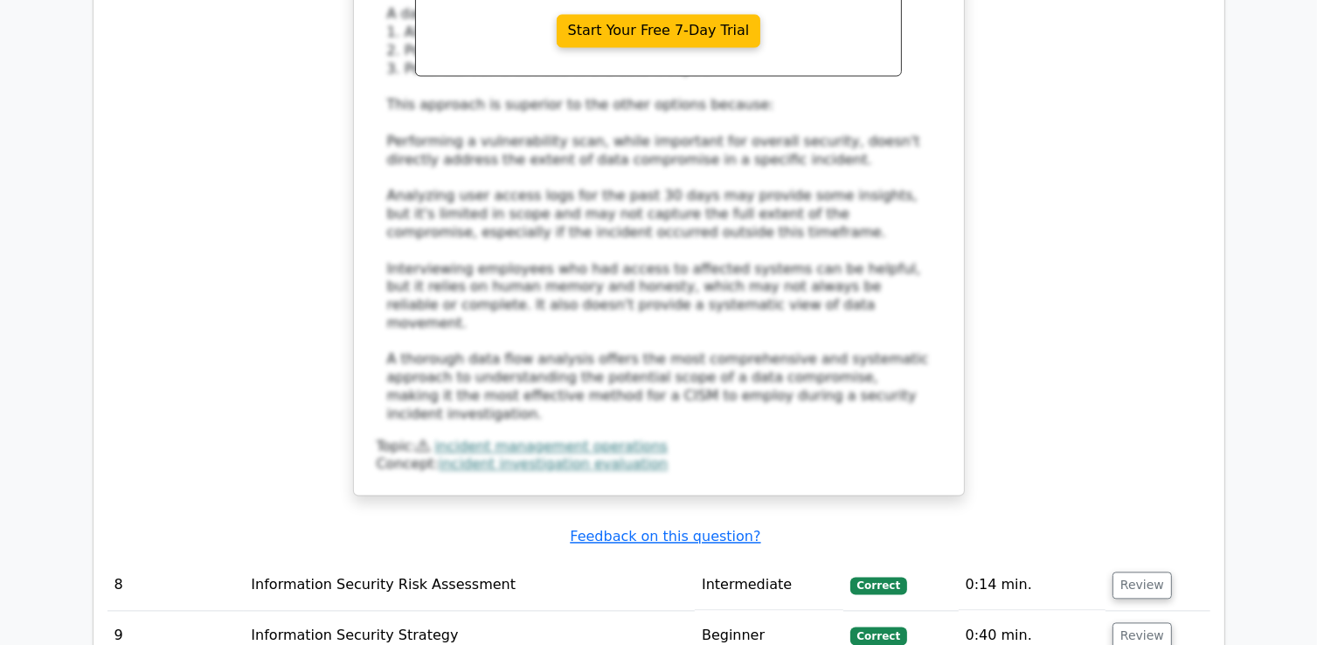
scroll to position [3583, 0]
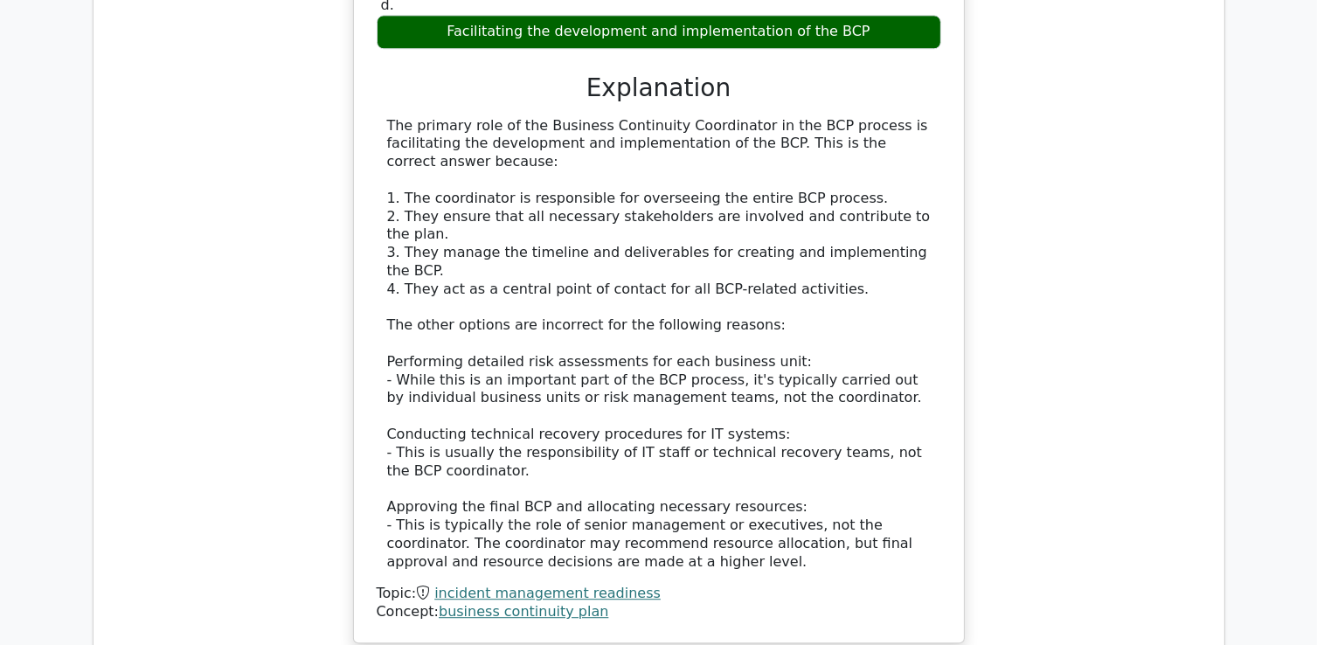
scroll to position [4631, 0]
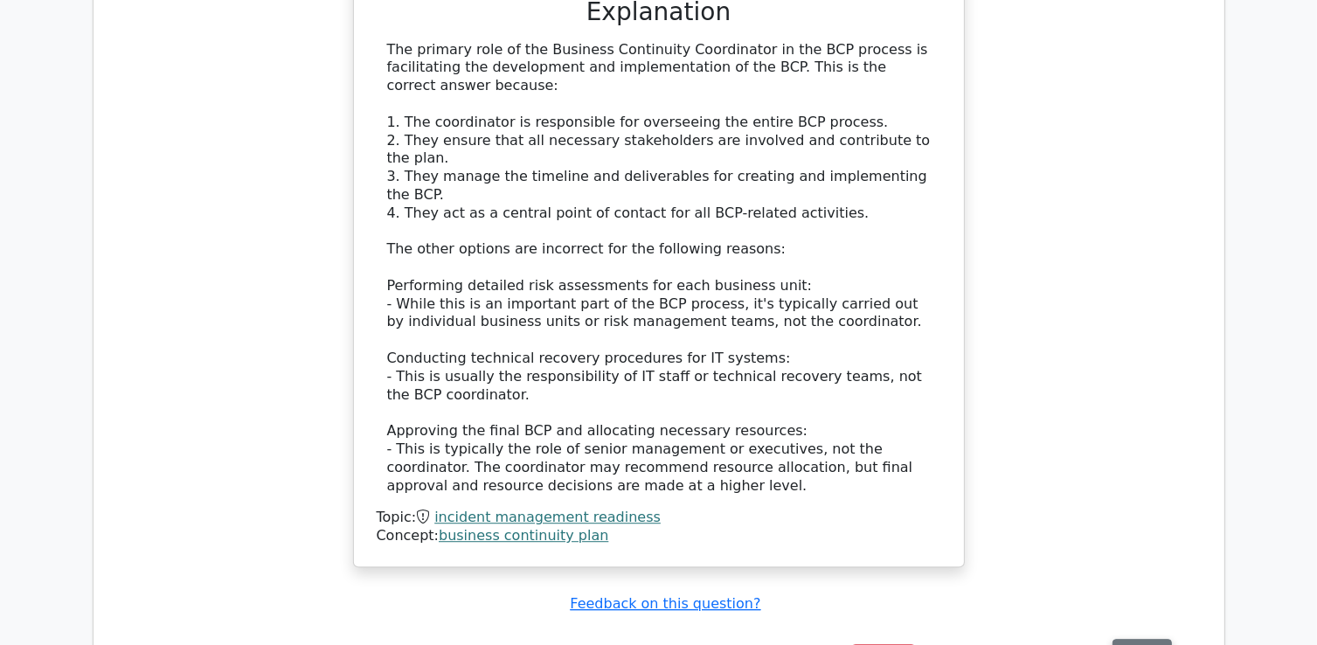
click at [1139, 639] on button "Review" at bounding box center [1141, 652] width 59 height 27
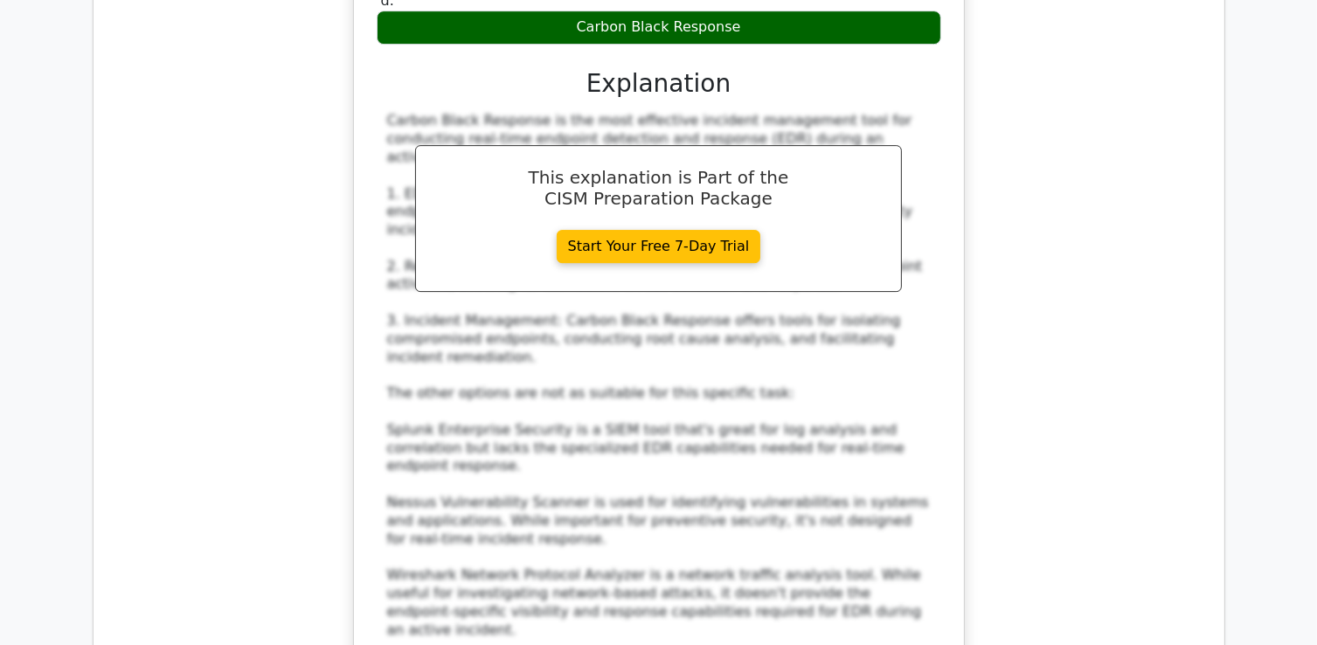
scroll to position [5680, 0]
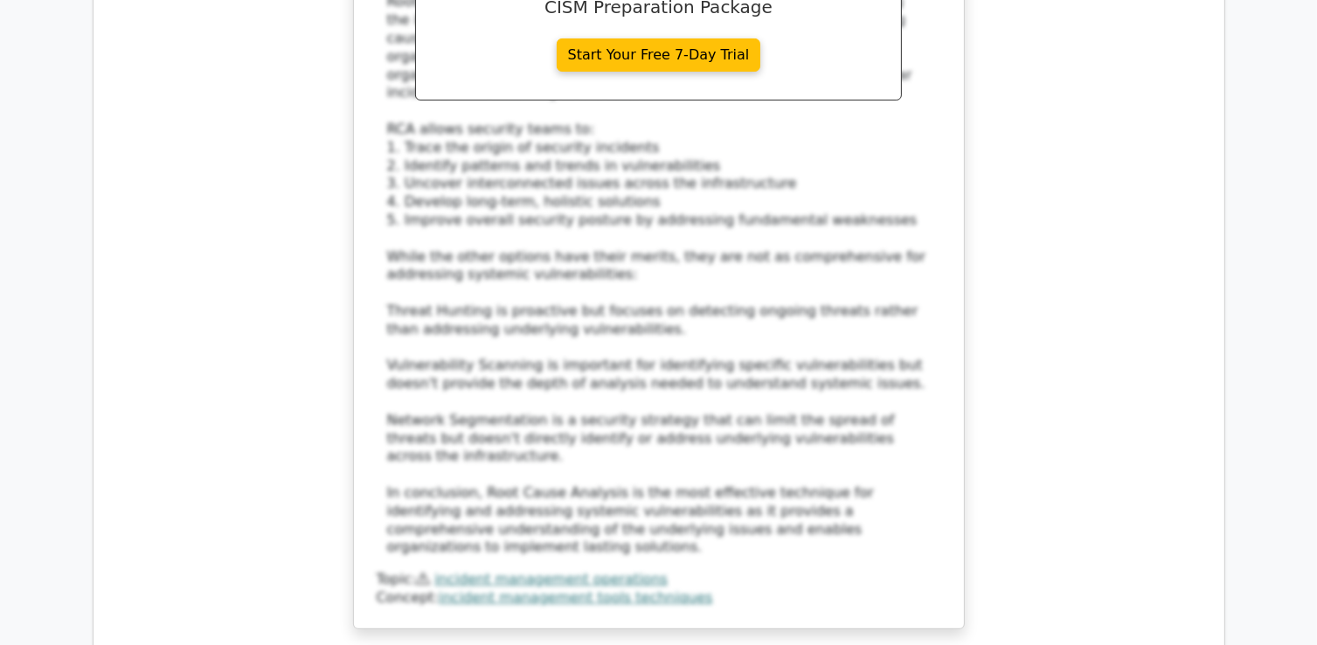
scroll to position [6991, 0]
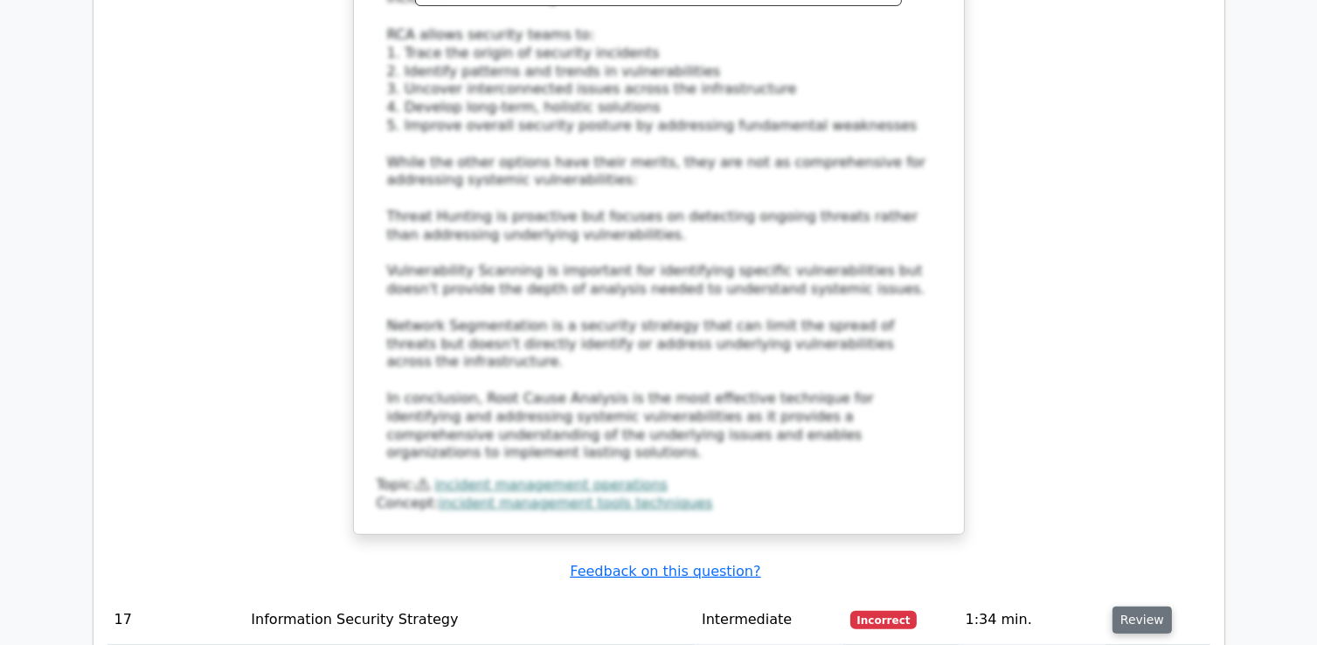
click at [1139, 606] on button "Review" at bounding box center [1141, 619] width 59 height 27
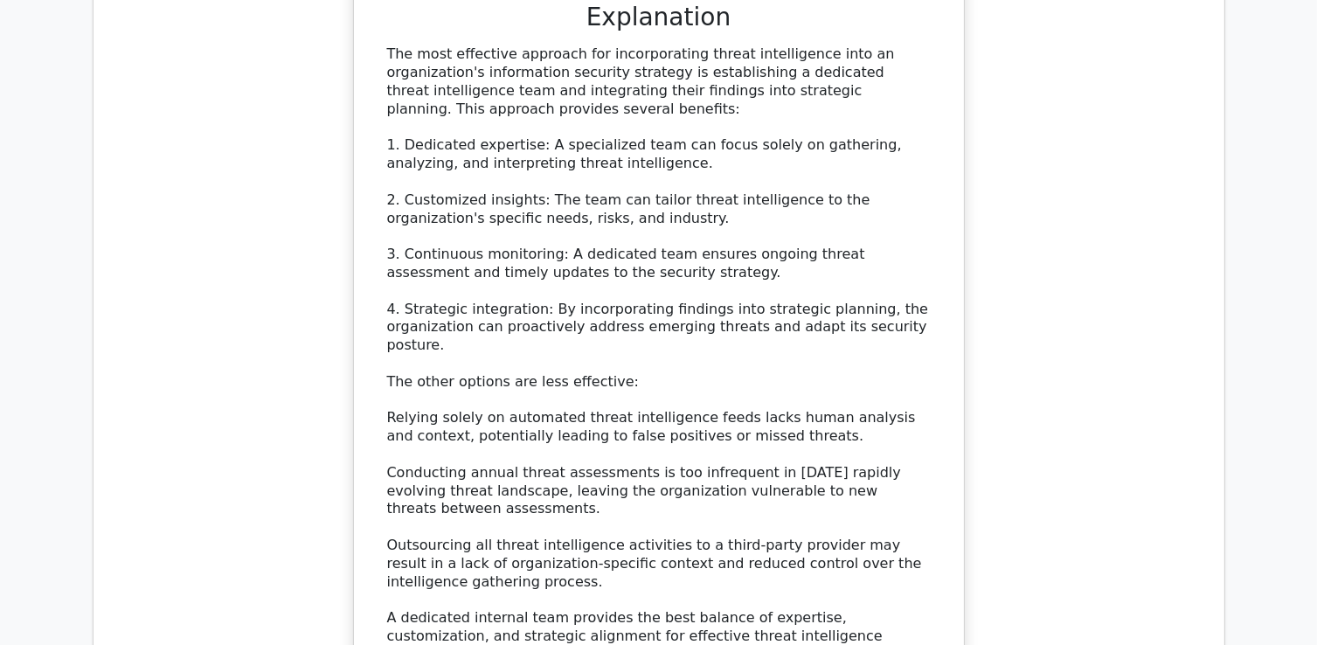
scroll to position [8301, 0]
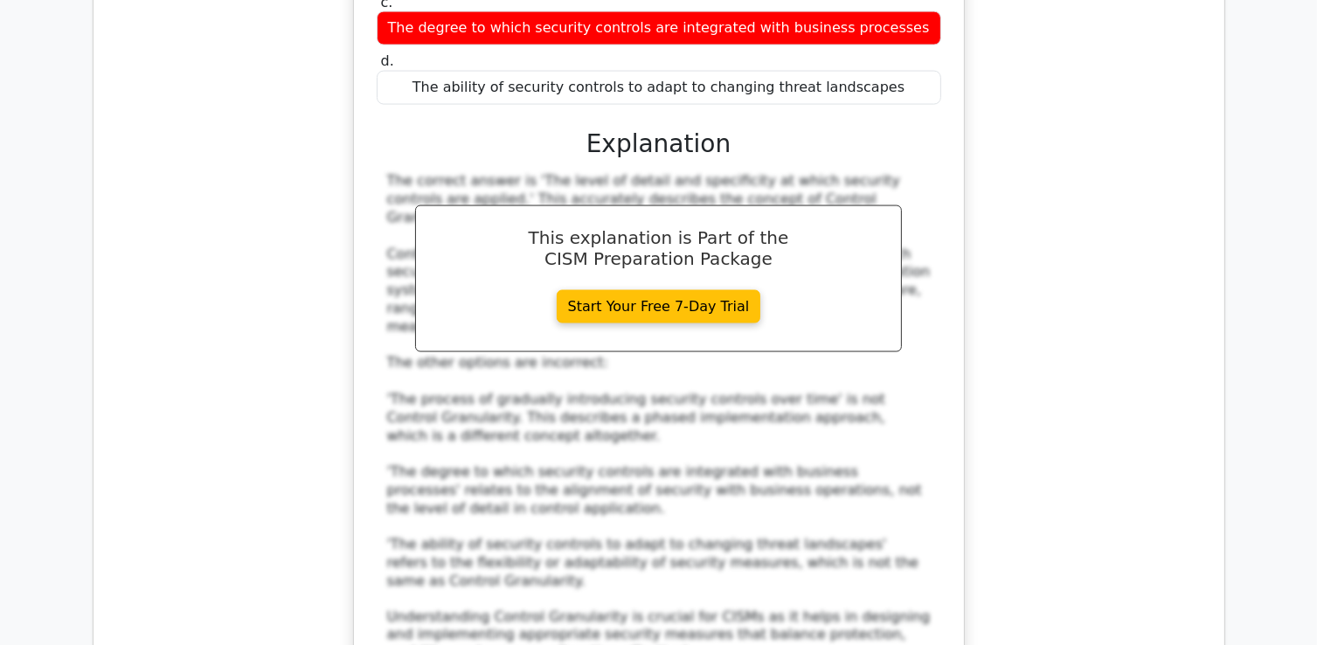
scroll to position [9437, 0]
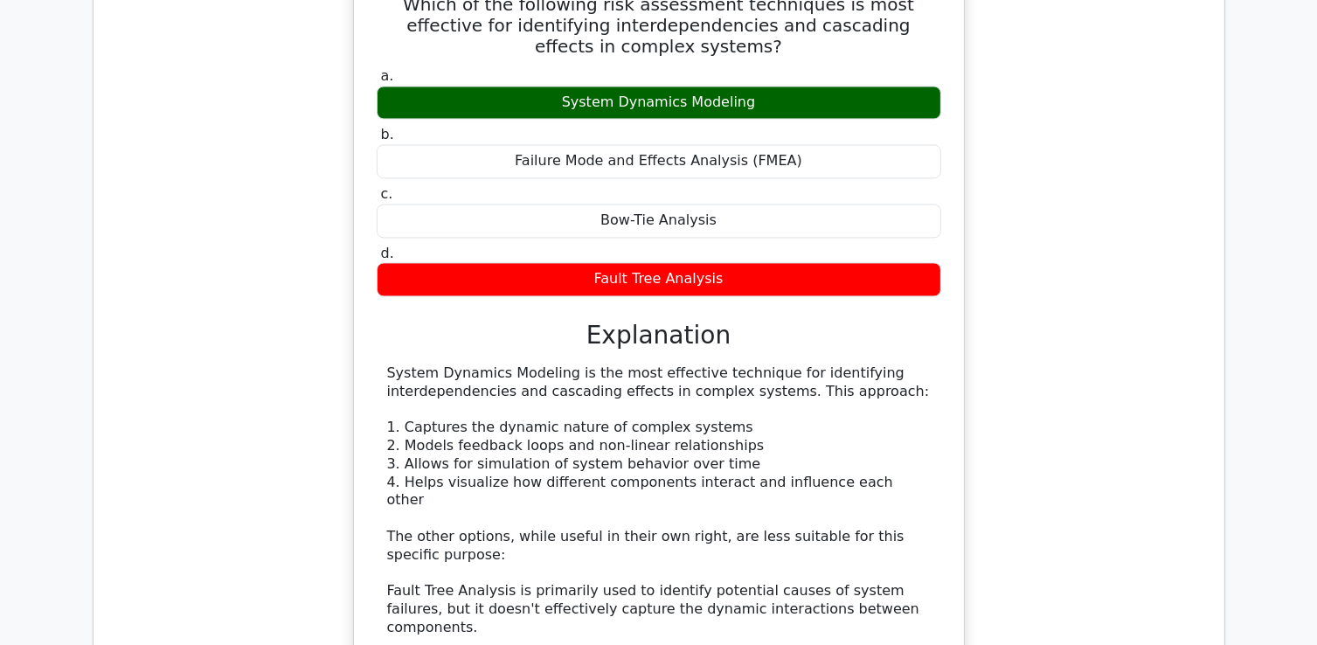
scroll to position [10399, 0]
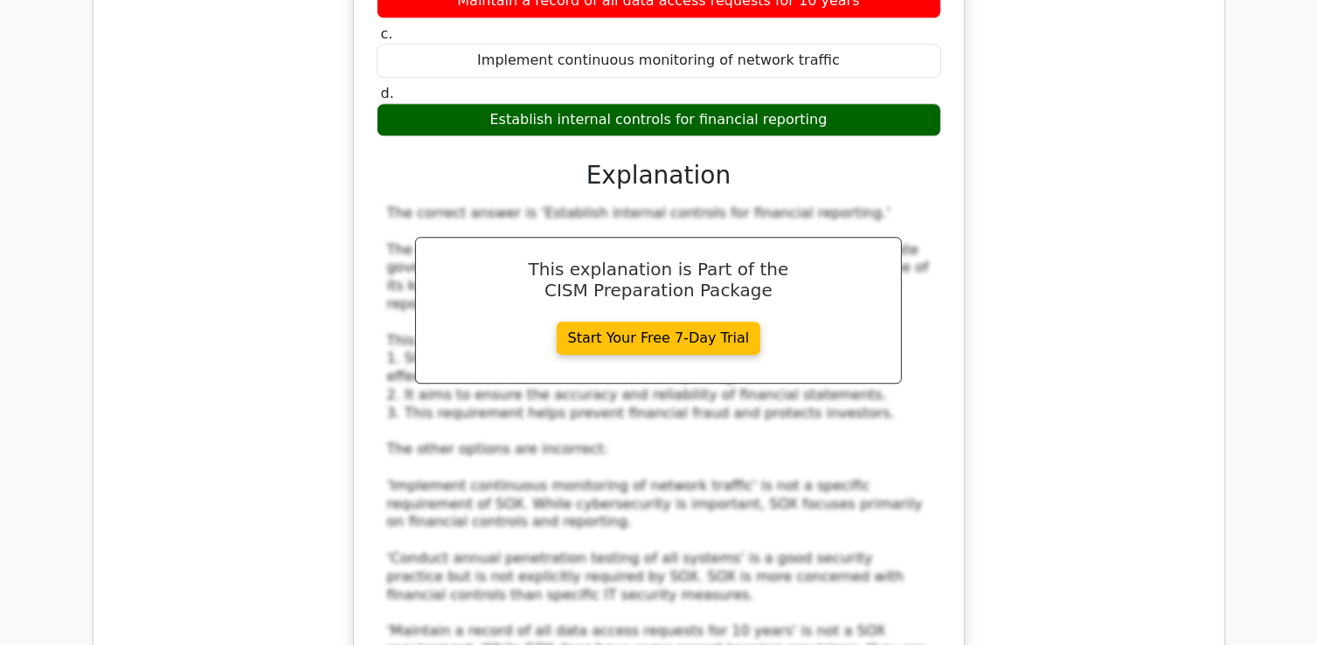
scroll to position [11535, 0]
